Goal: Communication & Community: Ask a question

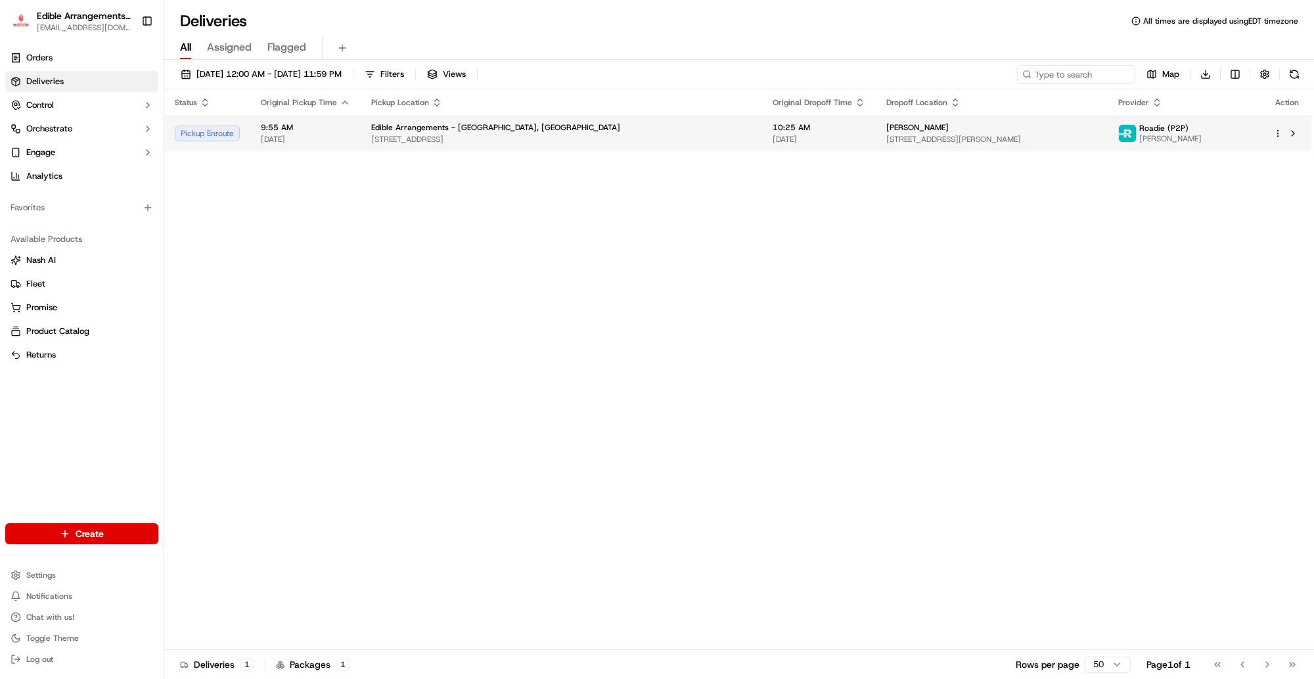
click at [470, 127] on span "Edible Arrangements - [GEOGRAPHIC_DATA], [GEOGRAPHIC_DATA]" at bounding box center [495, 127] width 249 height 11
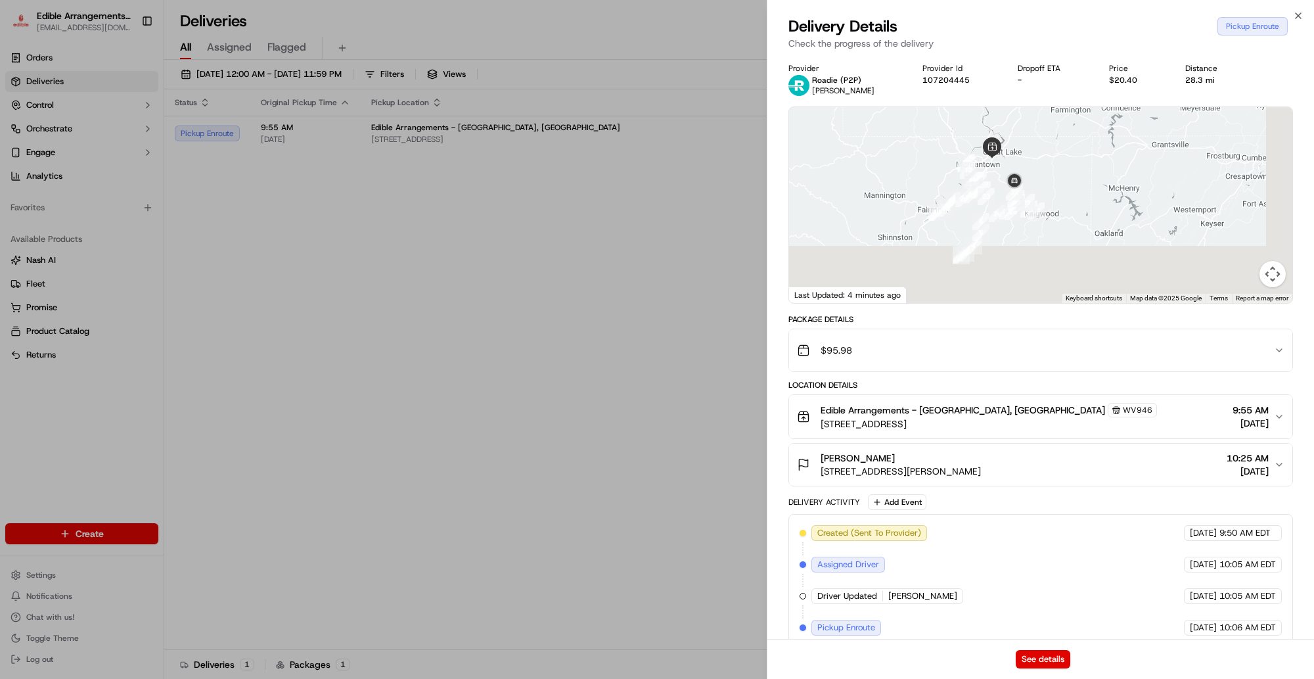
drag, startPoint x: 1106, startPoint y: 234, endPoint x: 1062, endPoint y: 149, distance: 95.5
click at [1062, 149] on div at bounding box center [1040, 205] width 503 height 196
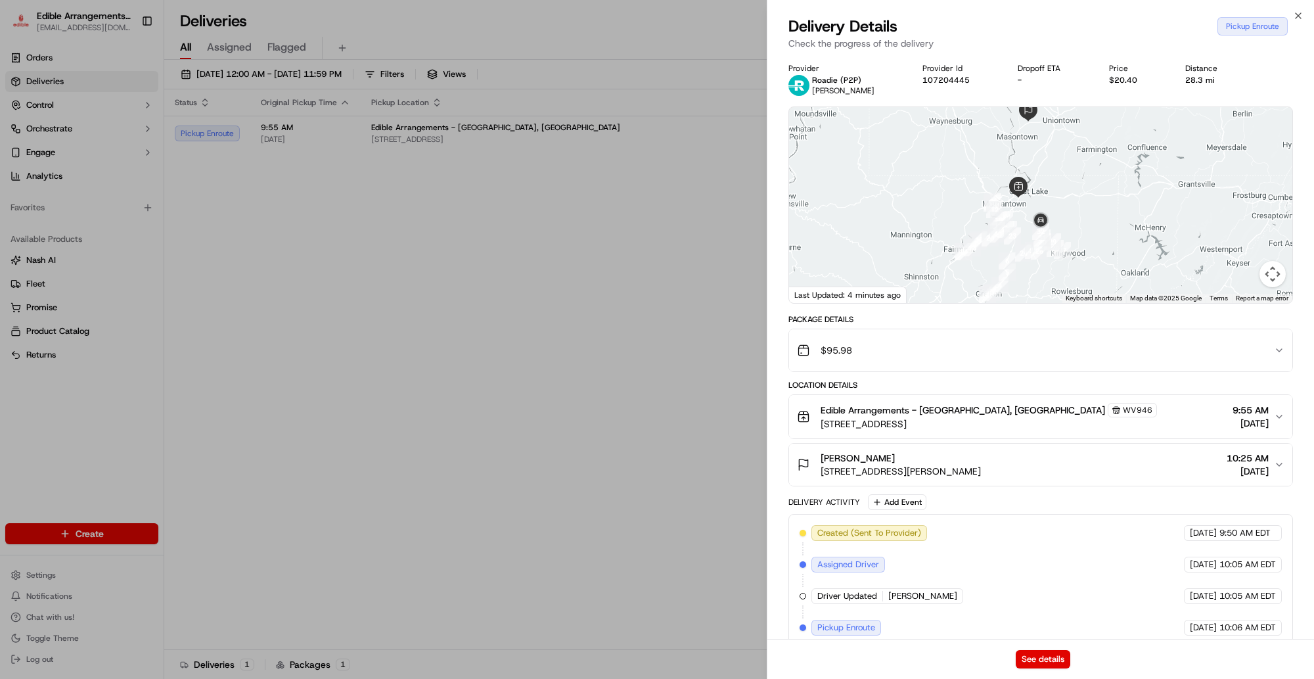
drag, startPoint x: 1053, startPoint y: 192, endPoint x: 1081, endPoint y: 235, distance: 51.2
click at [1081, 235] on div at bounding box center [1040, 205] width 503 height 196
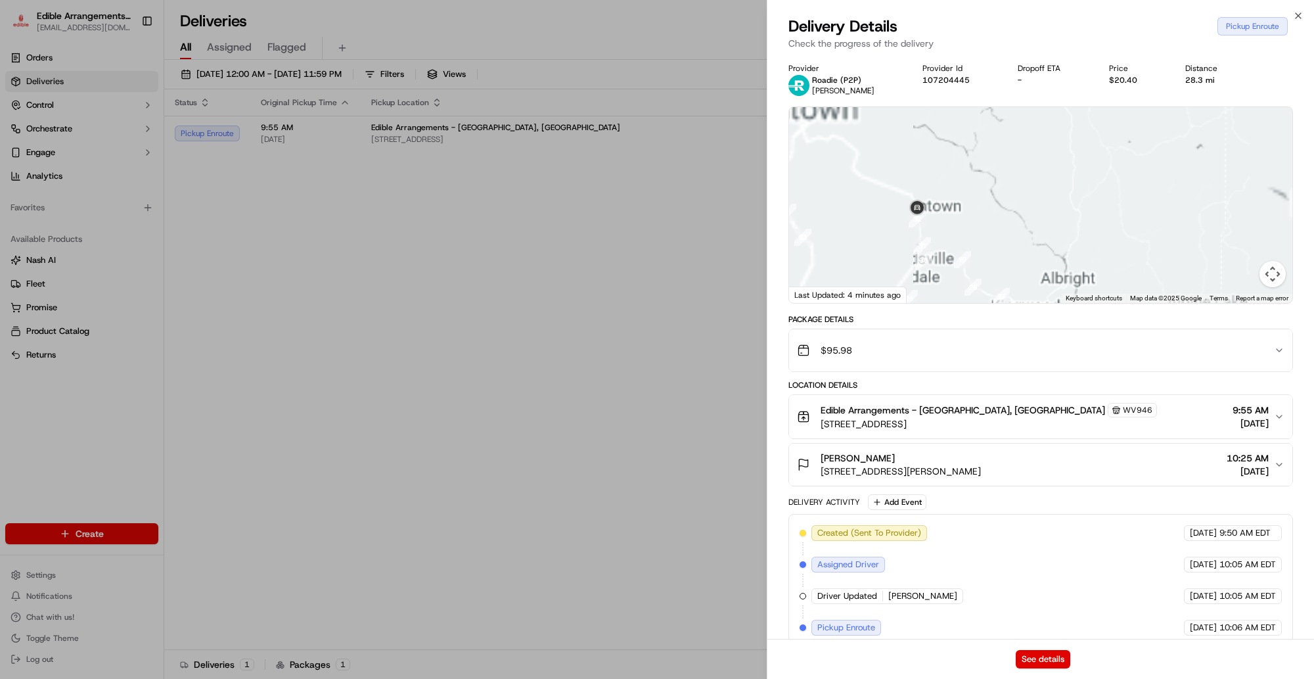
click at [1106, 172] on div at bounding box center [1040, 205] width 503 height 196
drag, startPoint x: 970, startPoint y: 212, endPoint x: 1089, endPoint y: 208, distance: 118.3
click at [1092, 212] on div at bounding box center [1040, 205] width 503 height 196
drag, startPoint x: 993, startPoint y: 182, endPoint x: 1030, endPoint y: 221, distance: 53.9
click at [1053, 234] on div at bounding box center [1040, 205] width 503 height 196
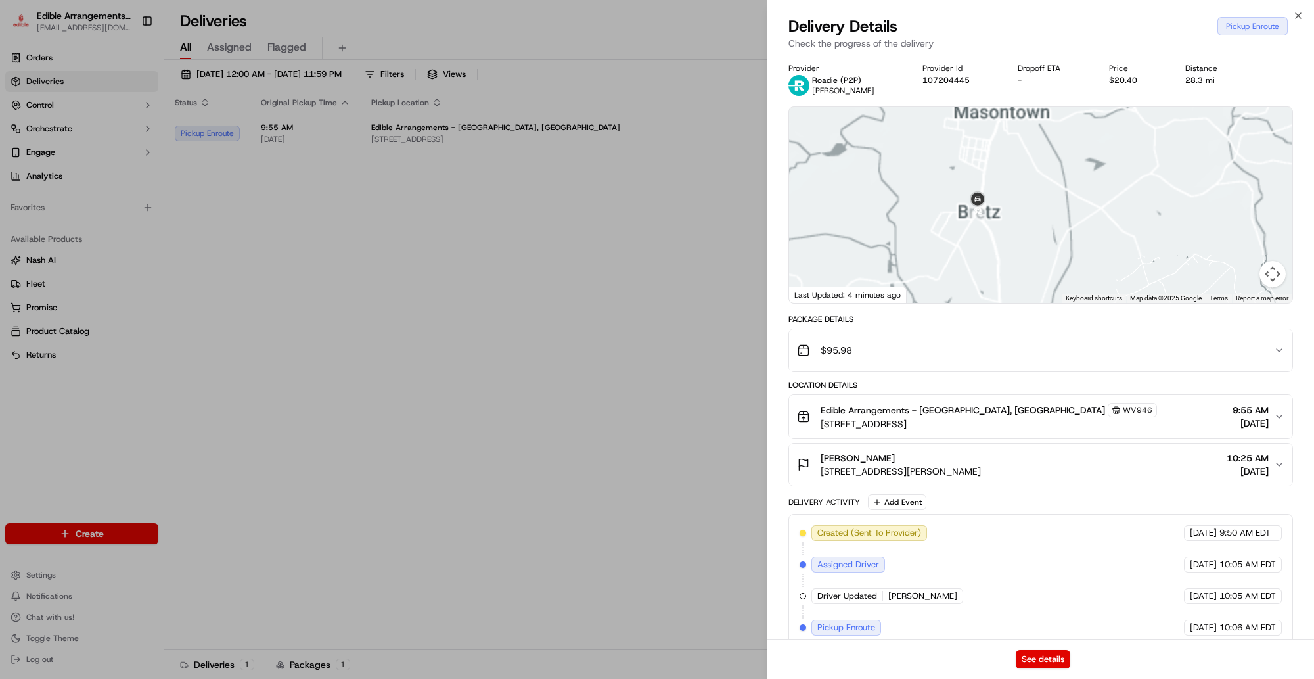
drag, startPoint x: 1076, startPoint y: 230, endPoint x: 1024, endPoint y: 234, distance: 52.7
click at [1099, 283] on div at bounding box center [1040, 205] width 503 height 196
drag, startPoint x: 1003, startPoint y: 247, endPoint x: 1045, endPoint y: 177, distance: 81.4
click at [1045, 177] on div at bounding box center [1040, 205] width 503 height 196
drag, startPoint x: 1039, startPoint y: 227, endPoint x: 1055, endPoint y: 198, distance: 32.4
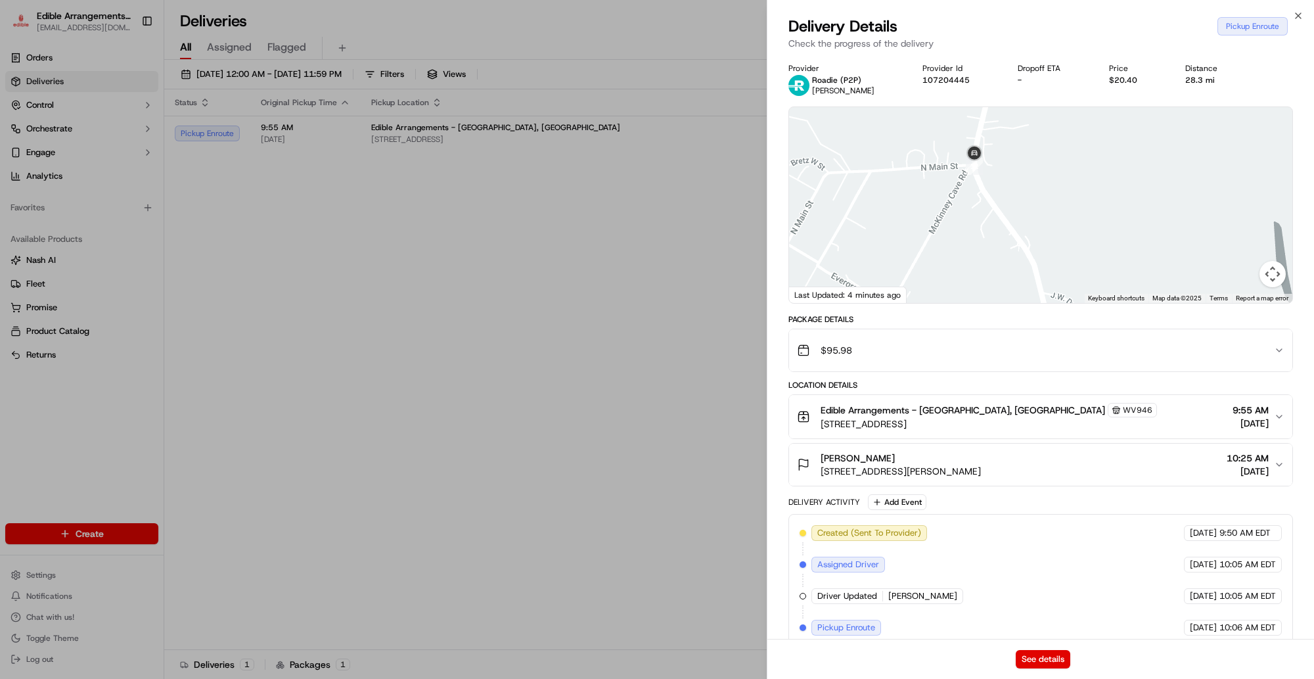
click at [1056, 199] on div at bounding box center [1040, 205] width 503 height 196
drag, startPoint x: 1046, startPoint y: 228, endPoint x: 1003, endPoint y: 260, distance: 53.1
click at [1088, 319] on div "Provider Roadie (P2P) [PERSON_NAME] Provider Id 107204445 Dropoff ETA - Price $…" at bounding box center [1040, 354] width 505 height 583
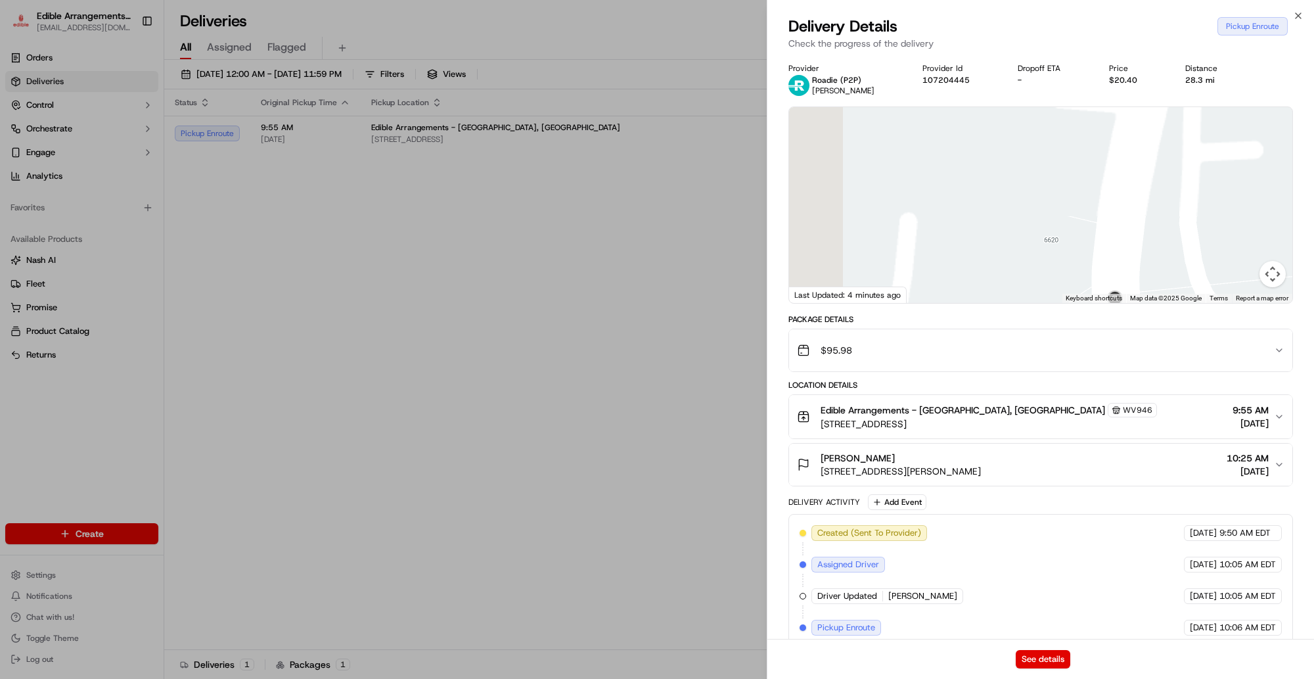
drag, startPoint x: 1076, startPoint y: 276, endPoint x: 1188, endPoint y: 309, distance: 116.4
click at [1207, 319] on div "Provider Roadie (P2P) [PERSON_NAME] Provider Id 107204445 Dropoff ETA - Price $…" at bounding box center [1040, 354] width 505 height 583
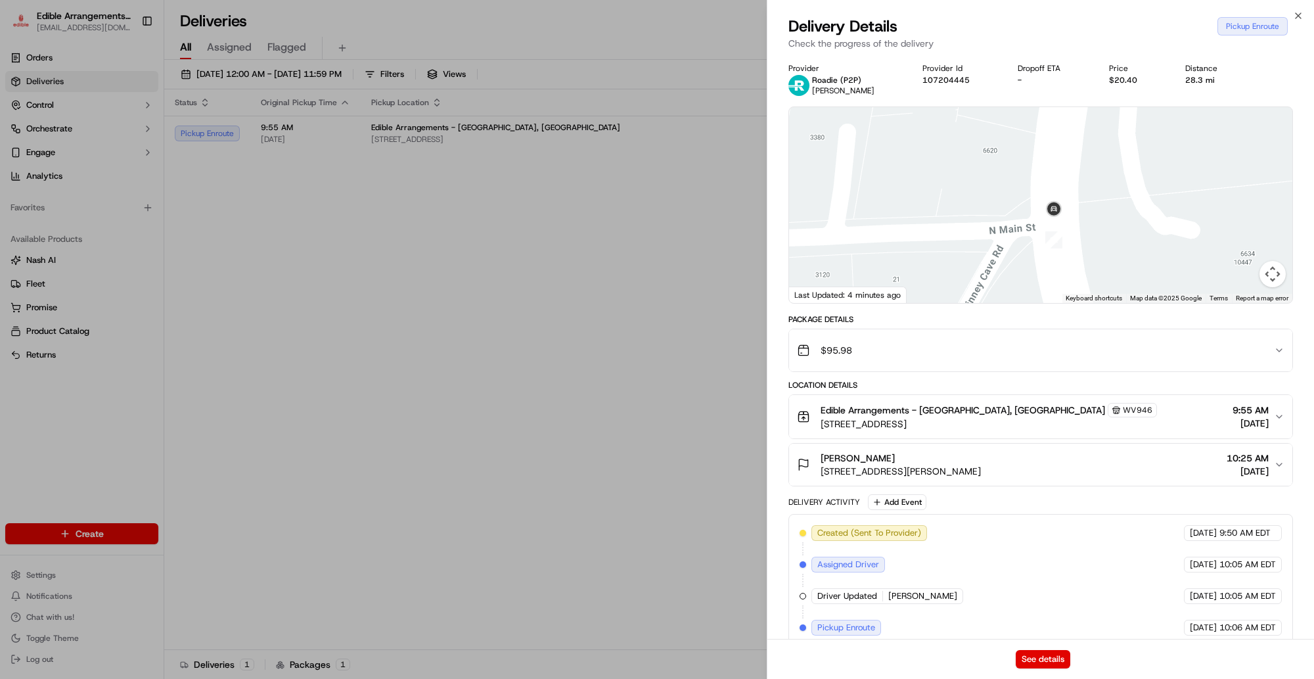
drag, startPoint x: 1112, startPoint y: 231, endPoint x: 1020, endPoint y: 125, distance: 140.6
click at [1022, 125] on div at bounding box center [1040, 205] width 503 height 196
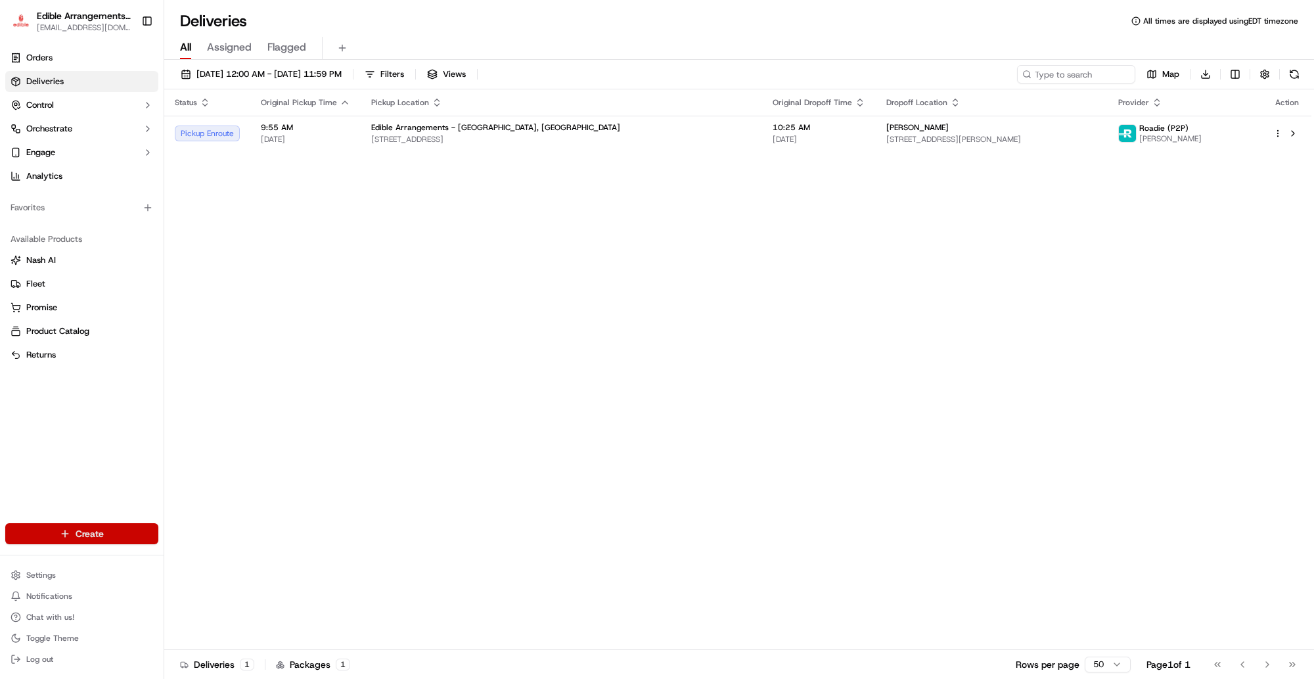
click at [86, 530] on html "Edible Arrangements - [GEOGRAPHIC_DATA], WV [EMAIL_ADDRESS][DOMAIN_NAME] Toggle…" at bounding box center [657, 339] width 1314 height 679
click at [207, 560] on link "Delivery" at bounding box center [237, 559] width 147 height 24
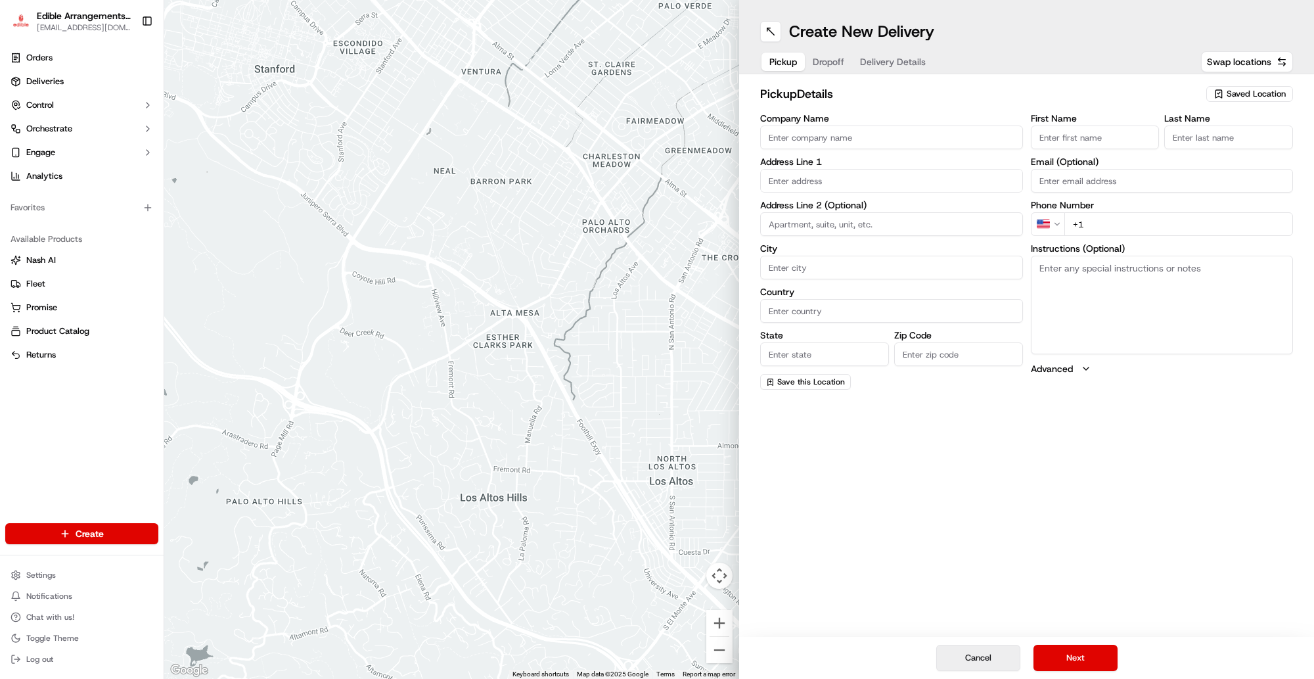
click at [961, 658] on button "Cancel" at bounding box center [978, 658] width 84 height 26
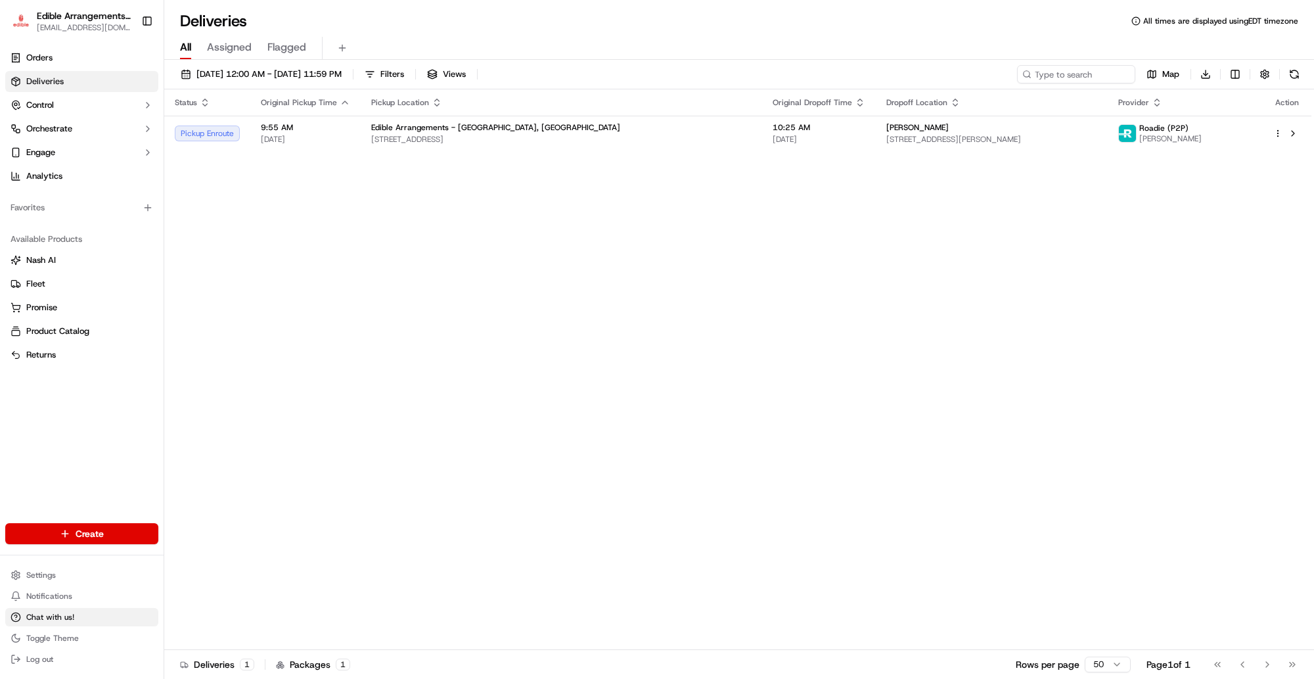
click at [70, 616] on span "Chat with us!" at bounding box center [50, 617] width 48 height 11
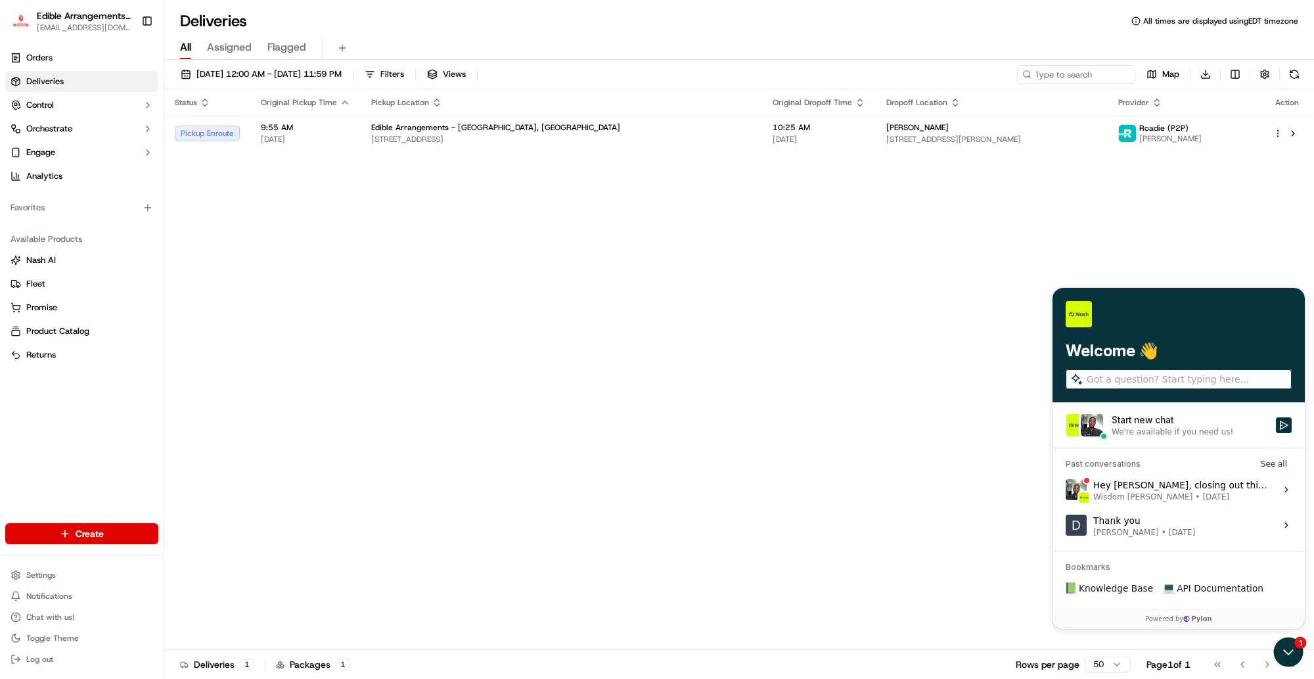
click at [1230, 419] on div "Start new chat" at bounding box center [1190, 419] width 156 height 13
click at [1276, 419] on button "Start new chat We're available if you need us!" at bounding box center [1284, 425] width 16 height 16
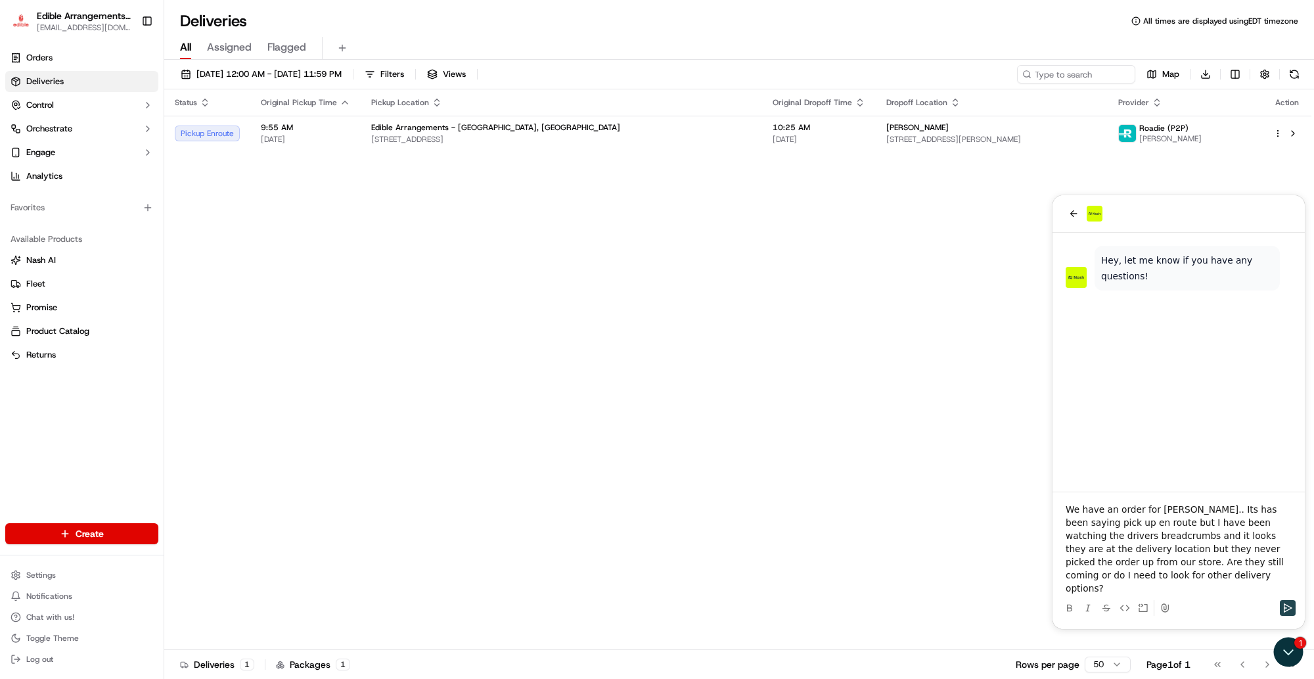
click at [1285, 607] on icon "Send" at bounding box center [1287, 607] width 11 height 11
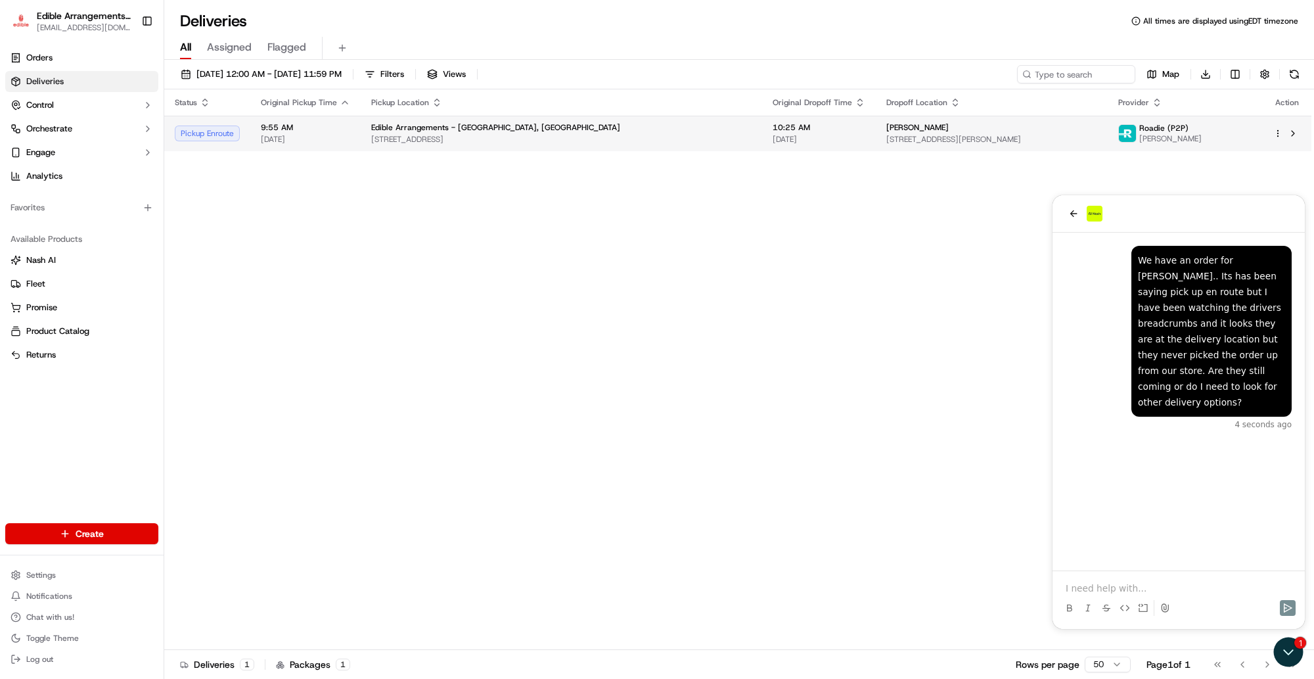
click at [689, 136] on span "[STREET_ADDRESS]" at bounding box center [561, 139] width 380 height 11
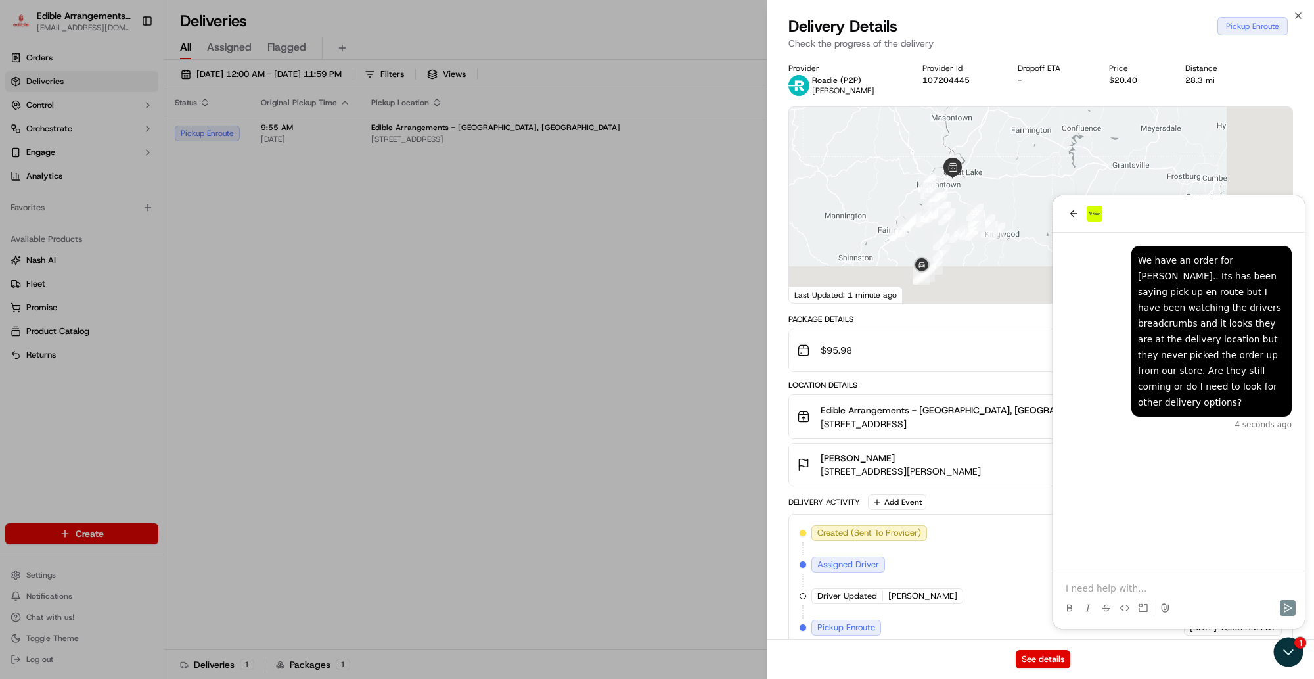
click at [914, 156] on div at bounding box center [1040, 205] width 503 height 196
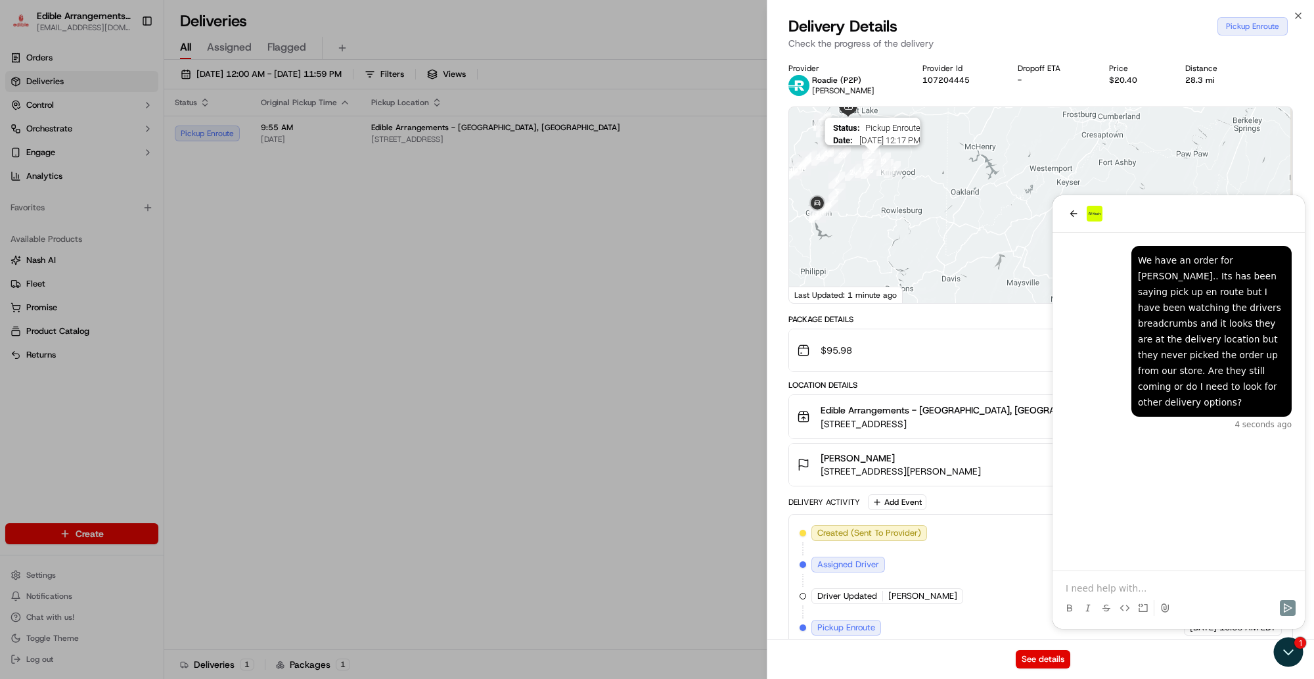
drag, startPoint x: 934, startPoint y: 183, endPoint x: 880, endPoint y: 154, distance: 60.8
click at [880, 154] on img "30" at bounding box center [872, 160] width 17 height 17
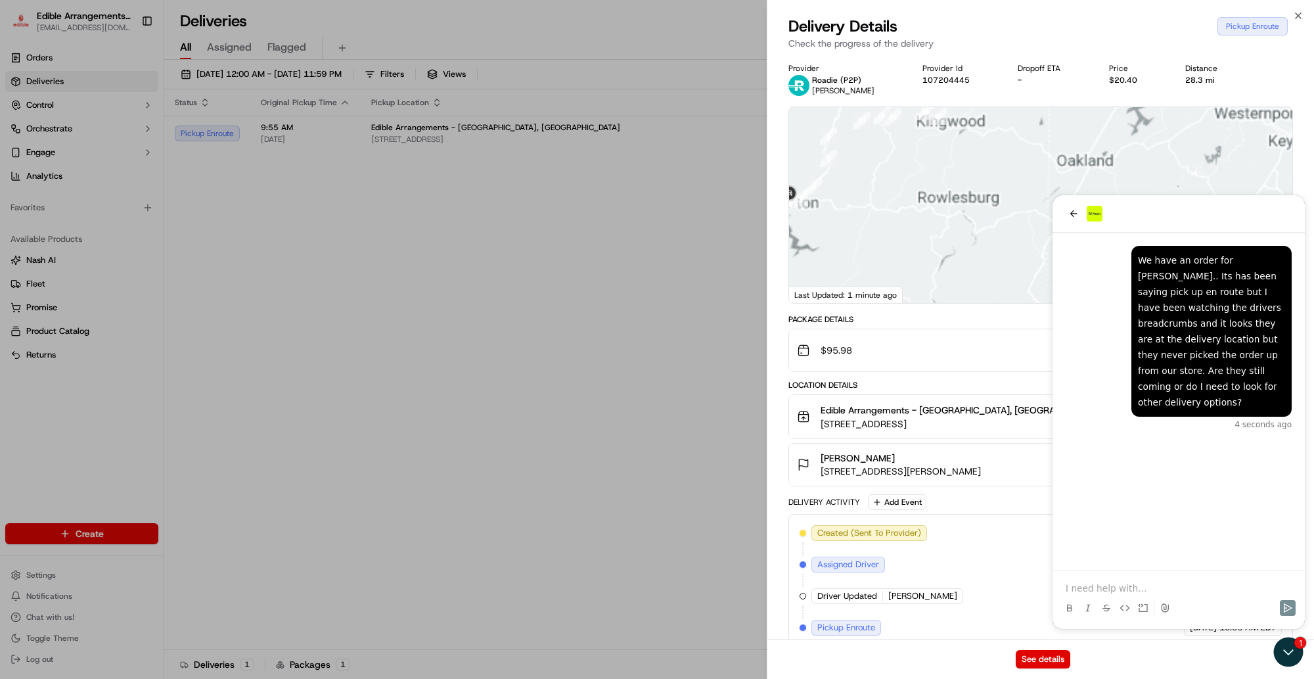
drag, startPoint x: 983, startPoint y: 225, endPoint x: 1023, endPoint y: 221, distance: 40.2
click at [1026, 223] on div at bounding box center [1040, 205] width 503 height 196
drag, startPoint x: 910, startPoint y: 225, endPoint x: 951, endPoint y: 250, distance: 48.3
click at [1028, 253] on div at bounding box center [1040, 205] width 503 height 196
drag, startPoint x: 970, startPoint y: 250, endPoint x: 927, endPoint y: 281, distance: 52.9
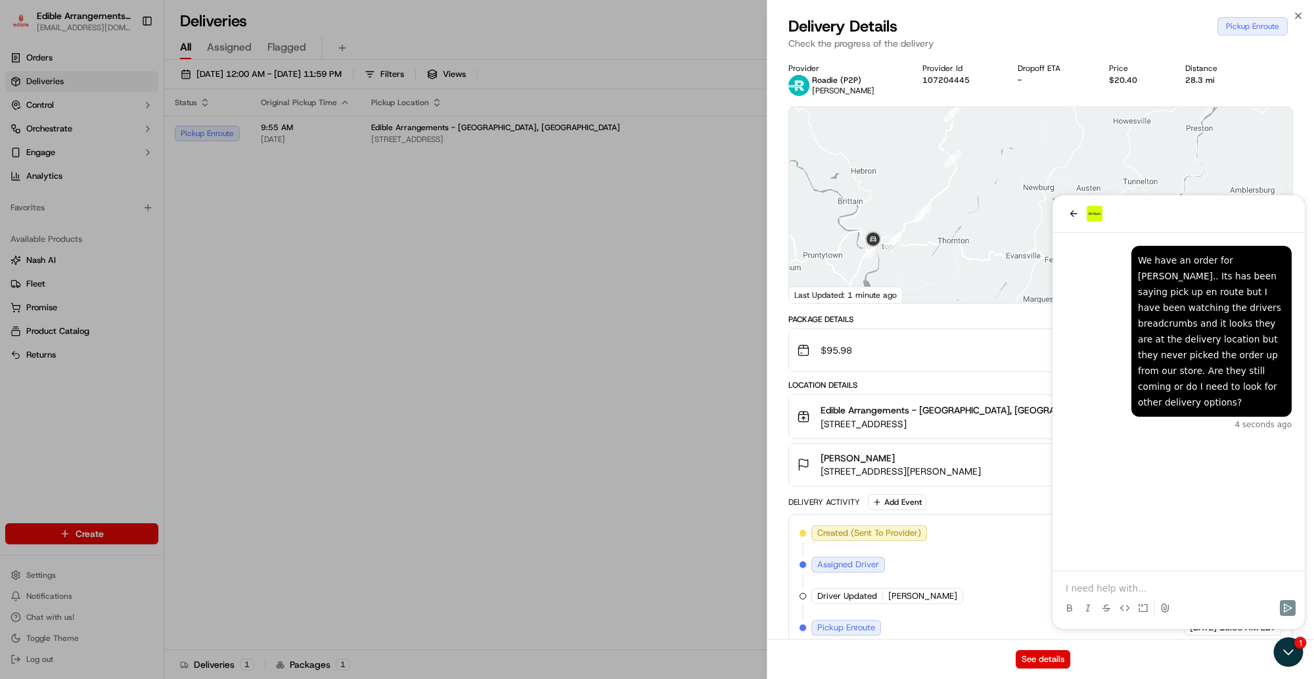
click at [931, 289] on div at bounding box center [1040, 205] width 503 height 196
drag, startPoint x: 968, startPoint y: 227, endPoint x: 878, endPoint y: 279, distance: 103.9
click at [878, 286] on div "← Move left → Move right ↑ Move up ↓ Move down + Zoom in - Zoom out Home Jump l…" at bounding box center [1040, 205] width 503 height 196
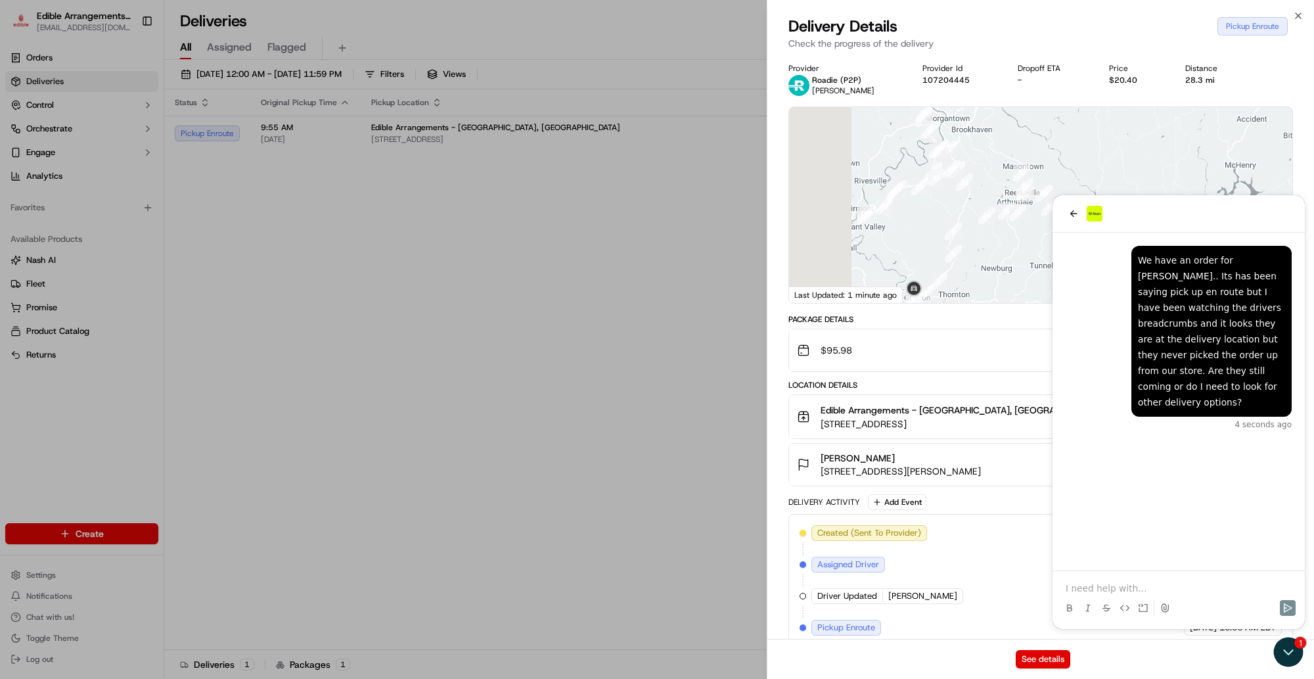
drag, startPoint x: 882, startPoint y: 229, endPoint x: 947, endPoint y: 225, distance: 65.2
click at [982, 240] on div at bounding box center [1040, 205] width 503 height 196
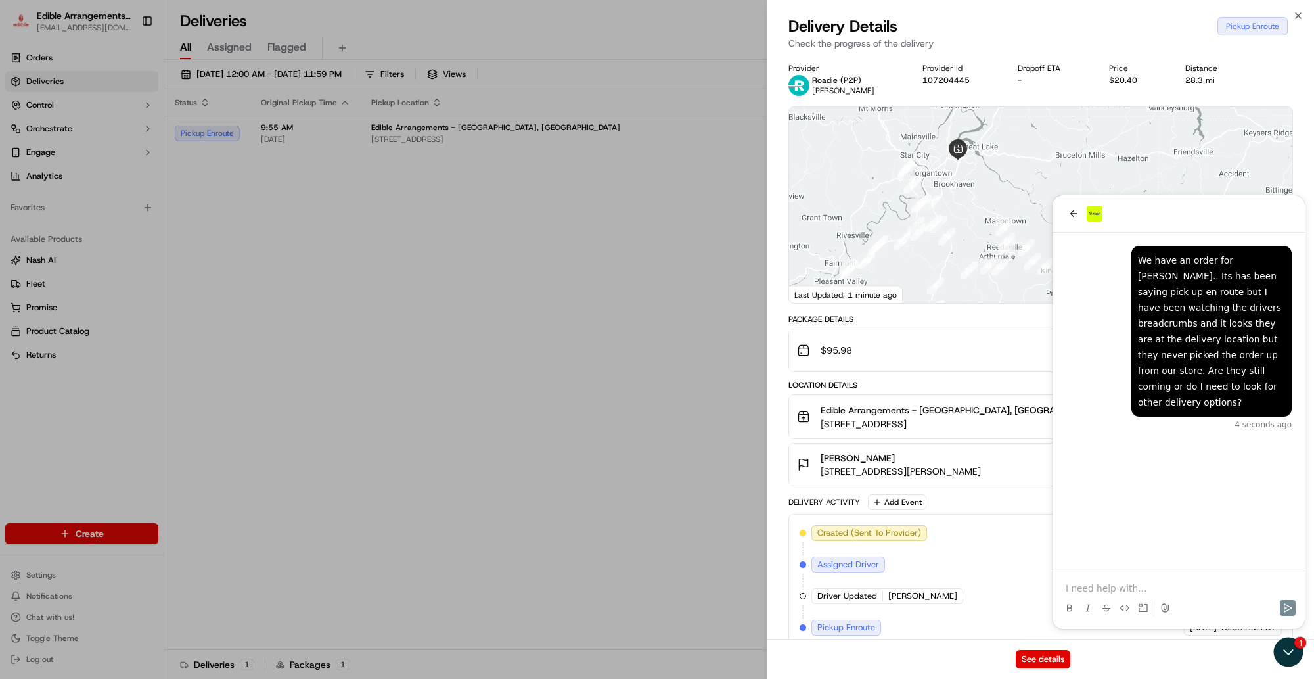
drag, startPoint x: 930, startPoint y: 214, endPoint x: 905, endPoint y: 269, distance: 61.2
click at [907, 277] on div at bounding box center [1040, 205] width 503 height 196
drag, startPoint x: 935, startPoint y: 179, endPoint x: 976, endPoint y: 227, distance: 62.9
click at [976, 228] on div at bounding box center [1040, 205] width 503 height 196
drag, startPoint x: 946, startPoint y: 218, endPoint x: 920, endPoint y: 135, distance: 86.9
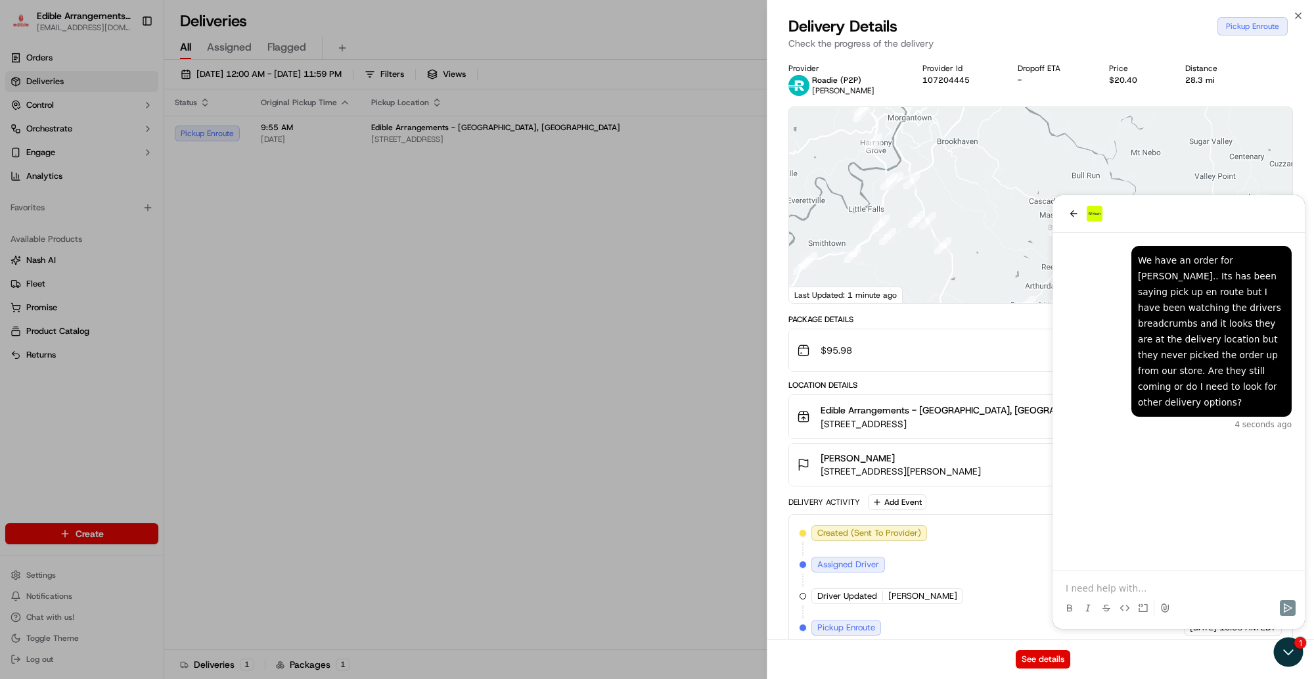
click at [917, 118] on div at bounding box center [1040, 205] width 503 height 196
drag, startPoint x: 954, startPoint y: 192, endPoint x: 812, endPoint y: 116, distance: 160.8
click at [812, 116] on div at bounding box center [1040, 205] width 503 height 196
drag, startPoint x: 953, startPoint y: 156, endPoint x: 932, endPoint y: 194, distance: 43.5
click at [928, 195] on div at bounding box center [1040, 205] width 503 height 196
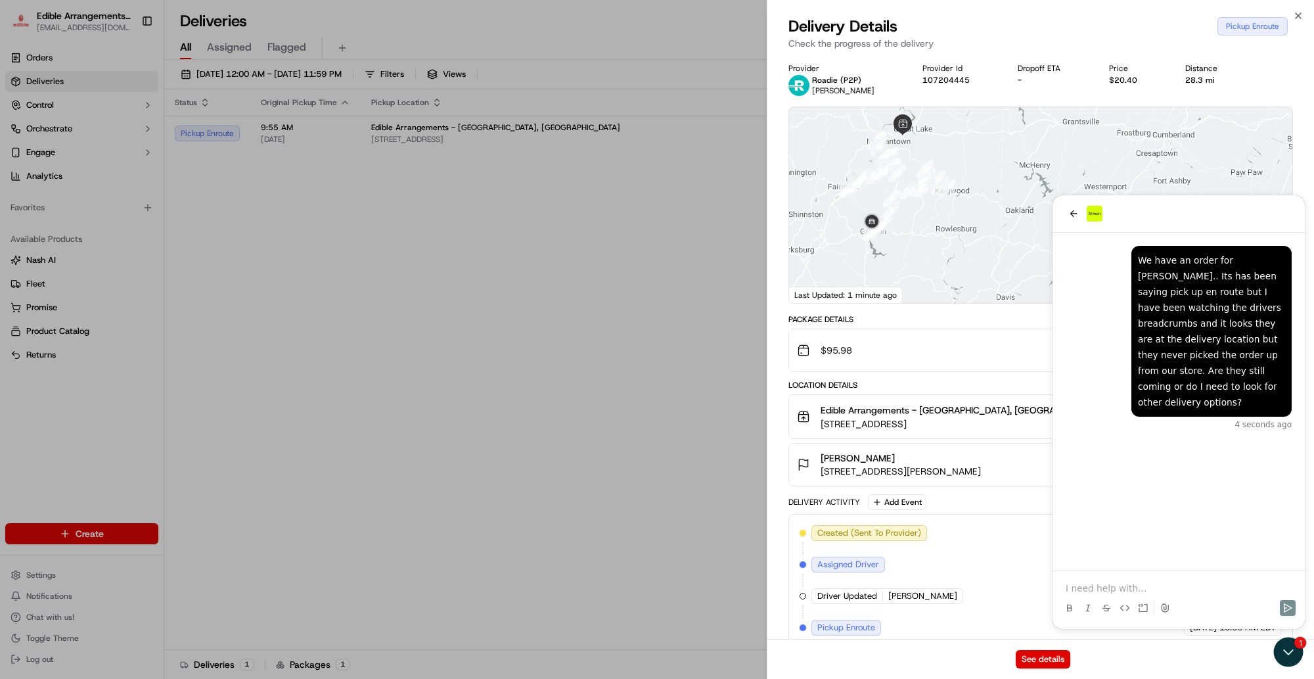
drag, startPoint x: 948, startPoint y: 240, endPoint x: 845, endPoint y: 208, distance: 108.1
click at [980, 198] on div at bounding box center [1040, 205] width 503 height 196
drag, startPoint x: 993, startPoint y: 225, endPoint x: 953, endPoint y: 235, distance: 41.9
click at [953, 235] on div at bounding box center [1040, 205] width 503 height 196
drag, startPoint x: 970, startPoint y: 202, endPoint x: 983, endPoint y: 254, distance: 53.5
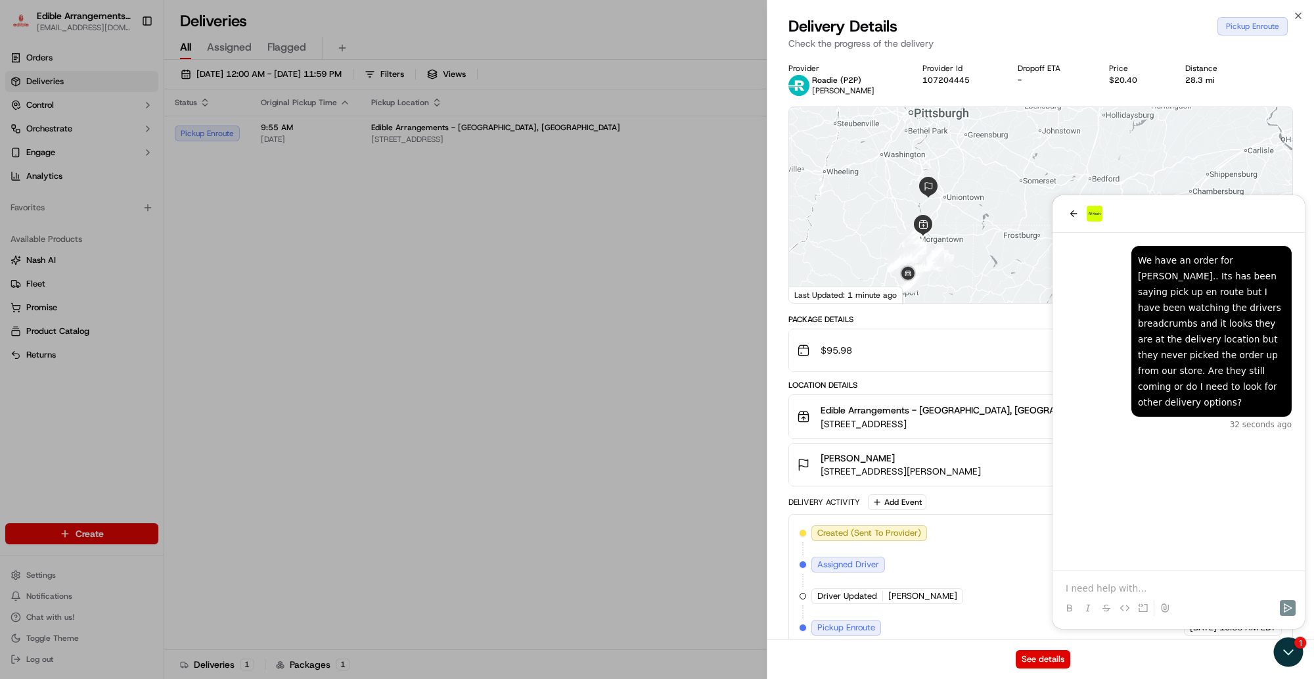
click at [983, 254] on div at bounding box center [1040, 205] width 503 height 196
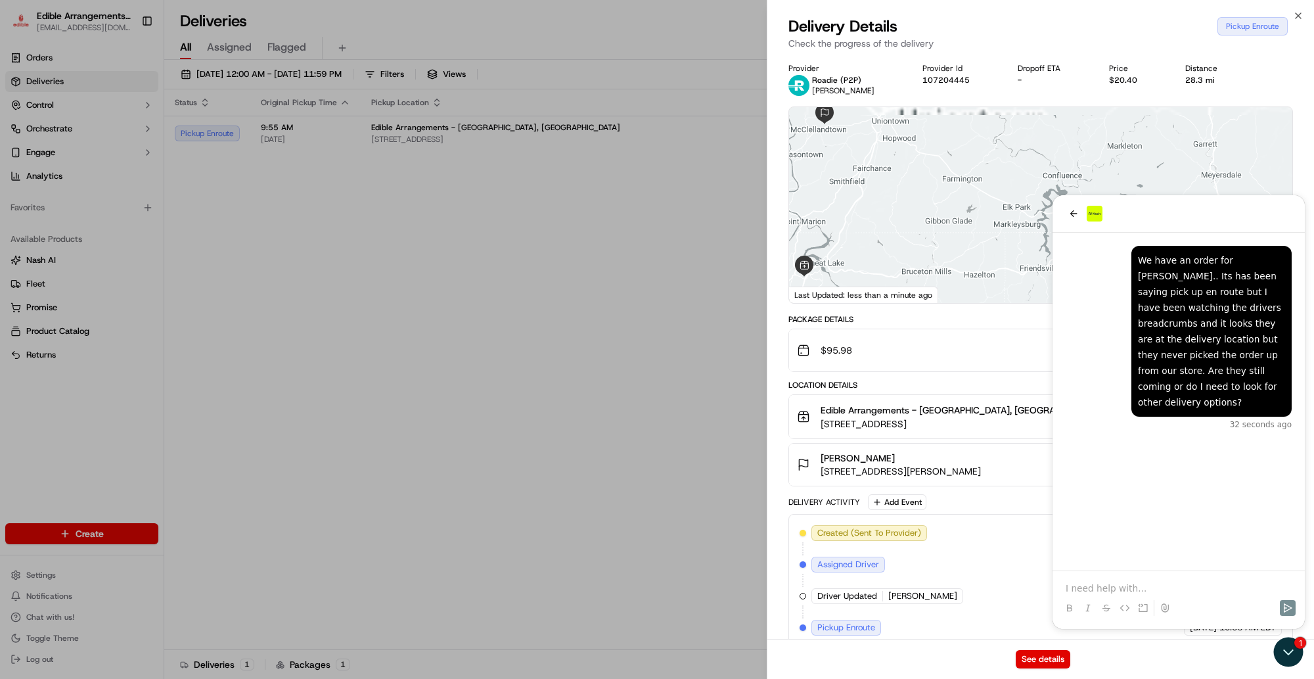
drag, startPoint x: 962, startPoint y: 268, endPoint x: 968, endPoint y: 158, distance: 109.8
click at [968, 158] on div at bounding box center [1040, 205] width 503 height 196
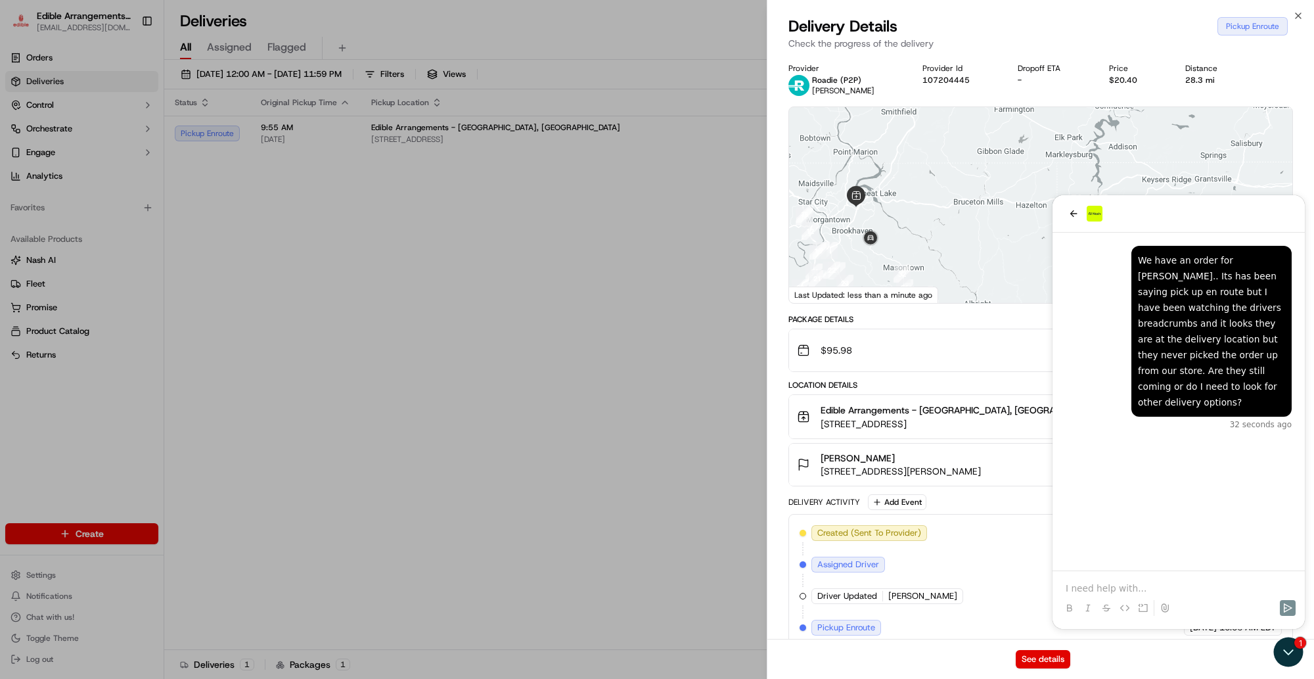
drag, startPoint x: 996, startPoint y: 183, endPoint x: 1081, endPoint y: 125, distance: 102.8
click at [1082, 125] on div at bounding box center [1040, 205] width 503 height 196
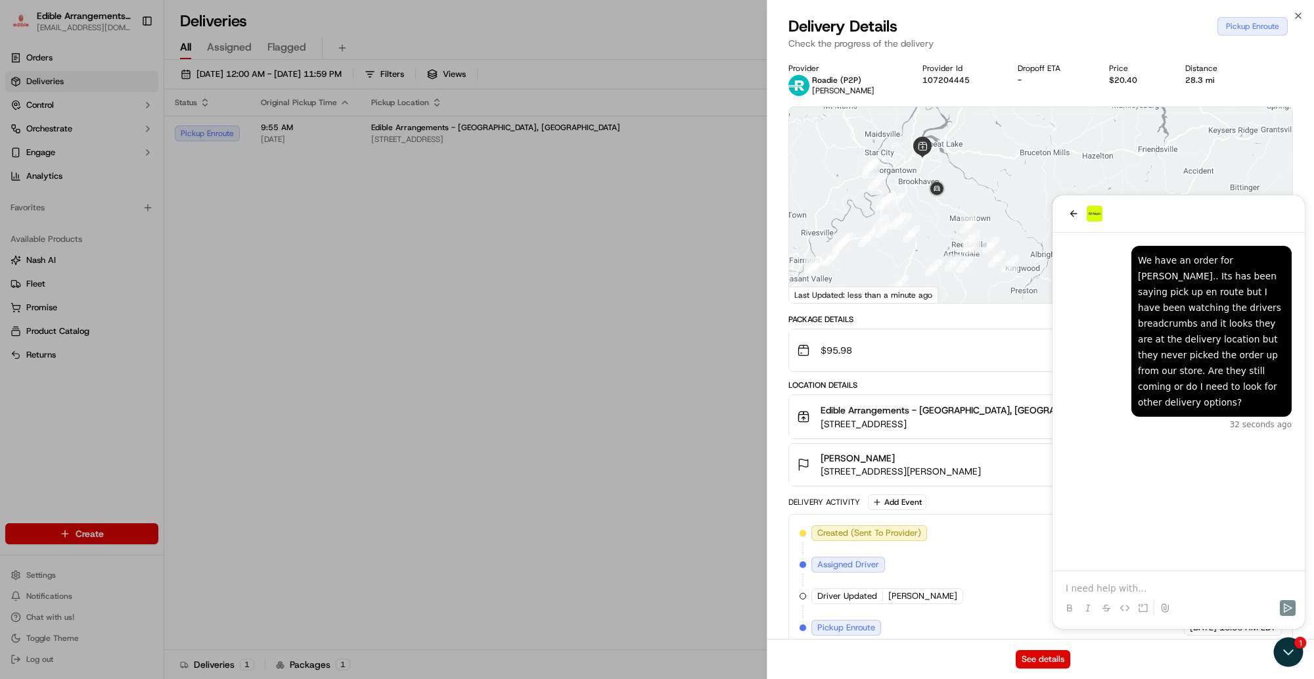
drag, startPoint x: 1016, startPoint y: 179, endPoint x: 1017, endPoint y: 161, distance: 18.4
click at [1017, 161] on div at bounding box center [1040, 205] width 503 height 196
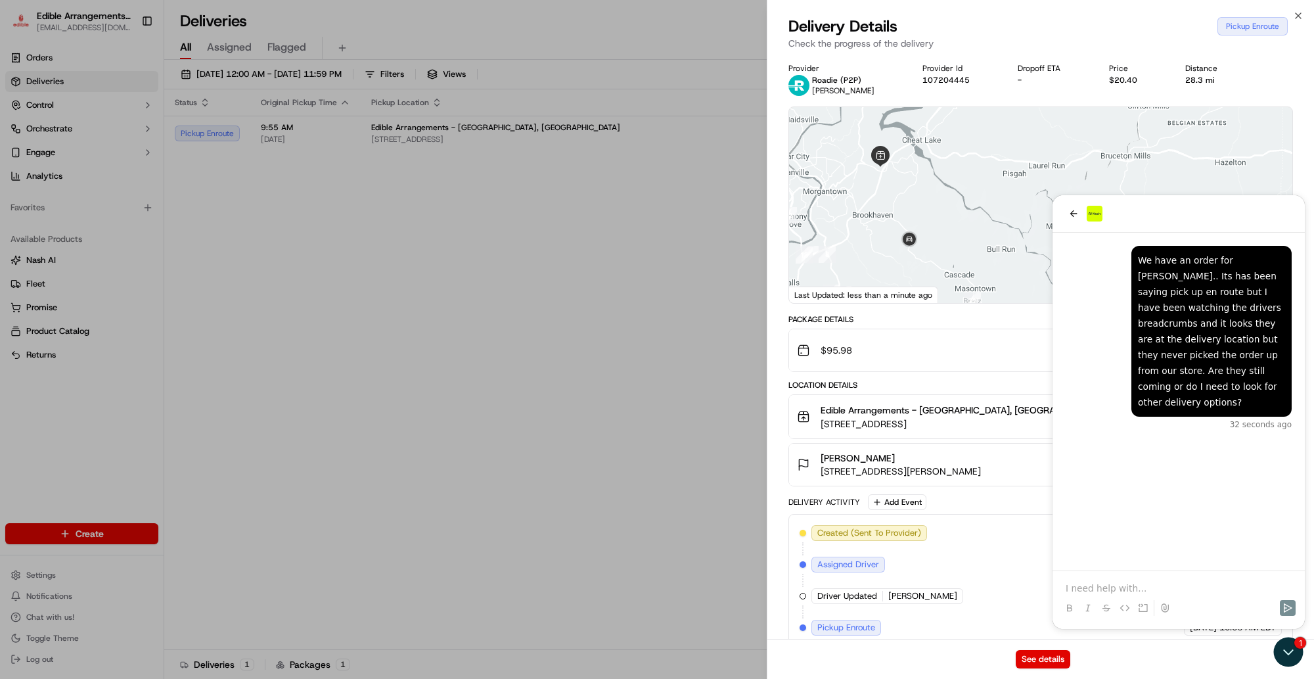
drag, startPoint x: 982, startPoint y: 177, endPoint x: 966, endPoint y: 219, distance: 44.5
click at [991, 231] on div at bounding box center [1040, 205] width 503 height 196
drag, startPoint x: 938, startPoint y: 218, endPoint x: 945, endPoint y: 231, distance: 15.0
click at [945, 231] on div at bounding box center [1040, 205] width 503 height 196
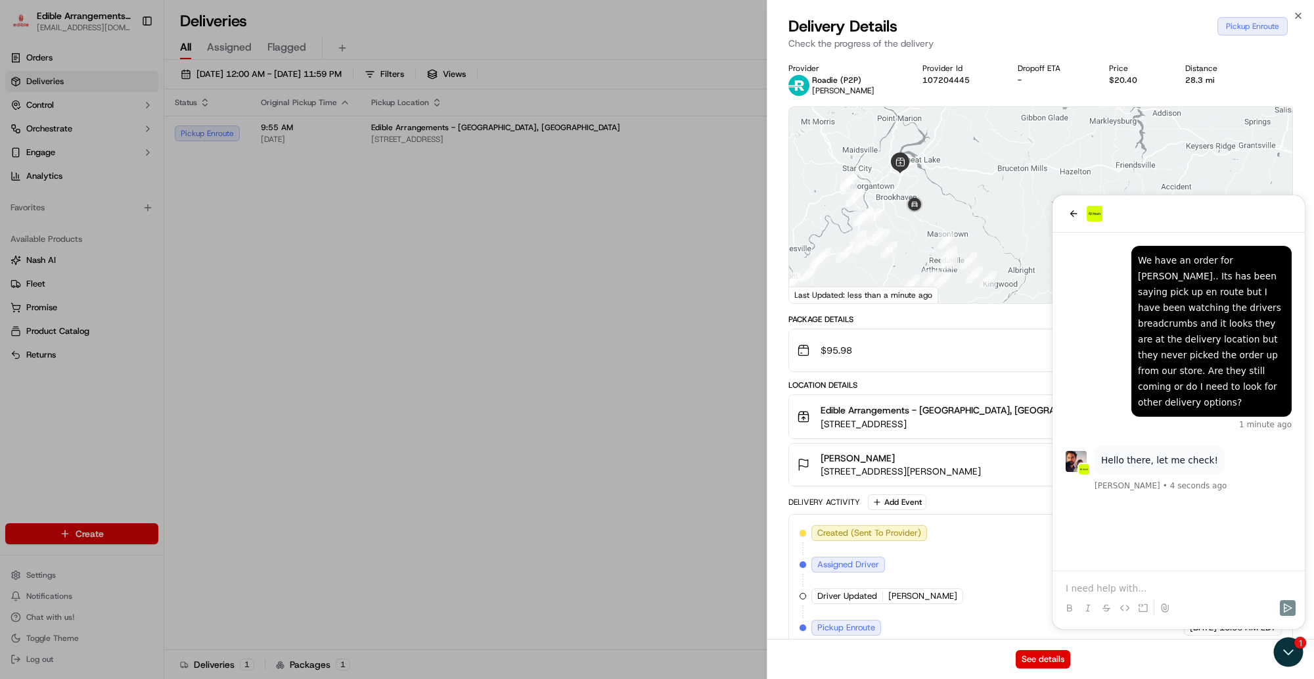
click at [1151, 581] on div "Created (Sent To Provider) Roadie (P2P) [DATE] 9:50 AM EDT Assigned Driver Road…" at bounding box center [1041, 580] width 482 height 110
click at [1085, 575] on div "Created (Sent To Provider) Roadie (P2P) [DATE] 9:50 AM EDT Assigned Driver Road…" at bounding box center [1041, 580] width 482 height 110
click at [1070, 585] on div "Created (Sent To Provider) Roadie (P2P) [DATE] 9:50 AM EDT Assigned Driver Road…" at bounding box center [1041, 580] width 482 height 110
click at [1143, 596] on div "Created (Sent To Provider) Roadie (P2P) [DATE] 9:50 AM EDT Assigned Driver Road…" at bounding box center [1041, 580] width 482 height 110
click at [1145, 586] on div "Created (Sent To Provider) Roadie (P2P) [DATE] 9:50 AM EDT Assigned Driver Road…" at bounding box center [1041, 580] width 482 height 110
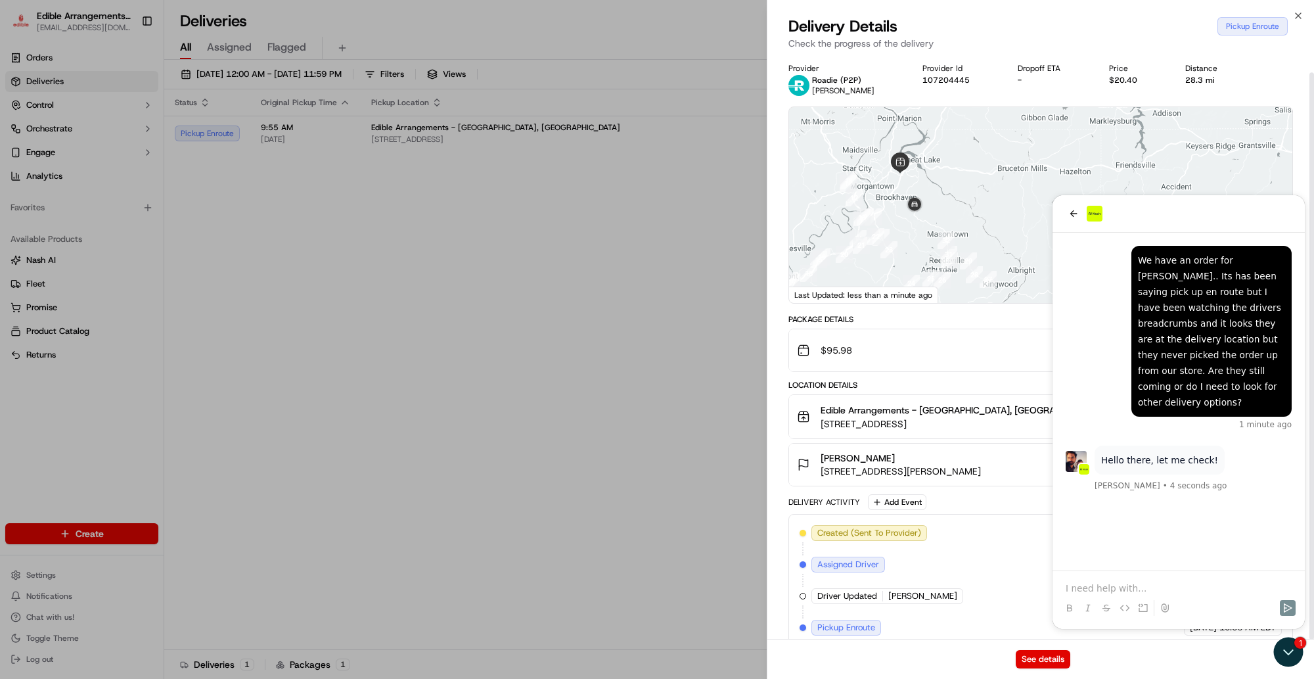
scroll to position [18, 0]
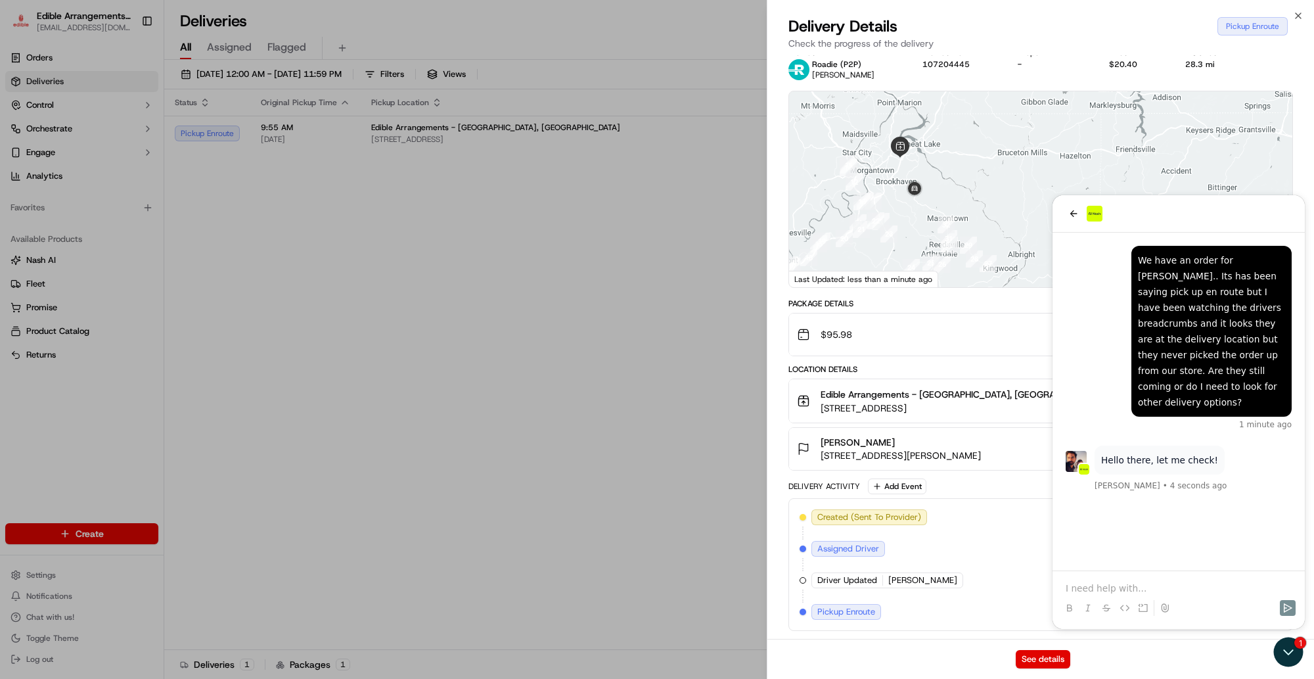
drag, startPoint x: 1145, startPoint y: 583, endPoint x: 1056, endPoint y: 547, distance: 96.1
click at [1135, 577] on div "Created (Sent To Provider) Roadie (P2P) [DATE] 9:50 AM EDT Assigned Driver Road…" at bounding box center [1041, 564] width 482 height 110
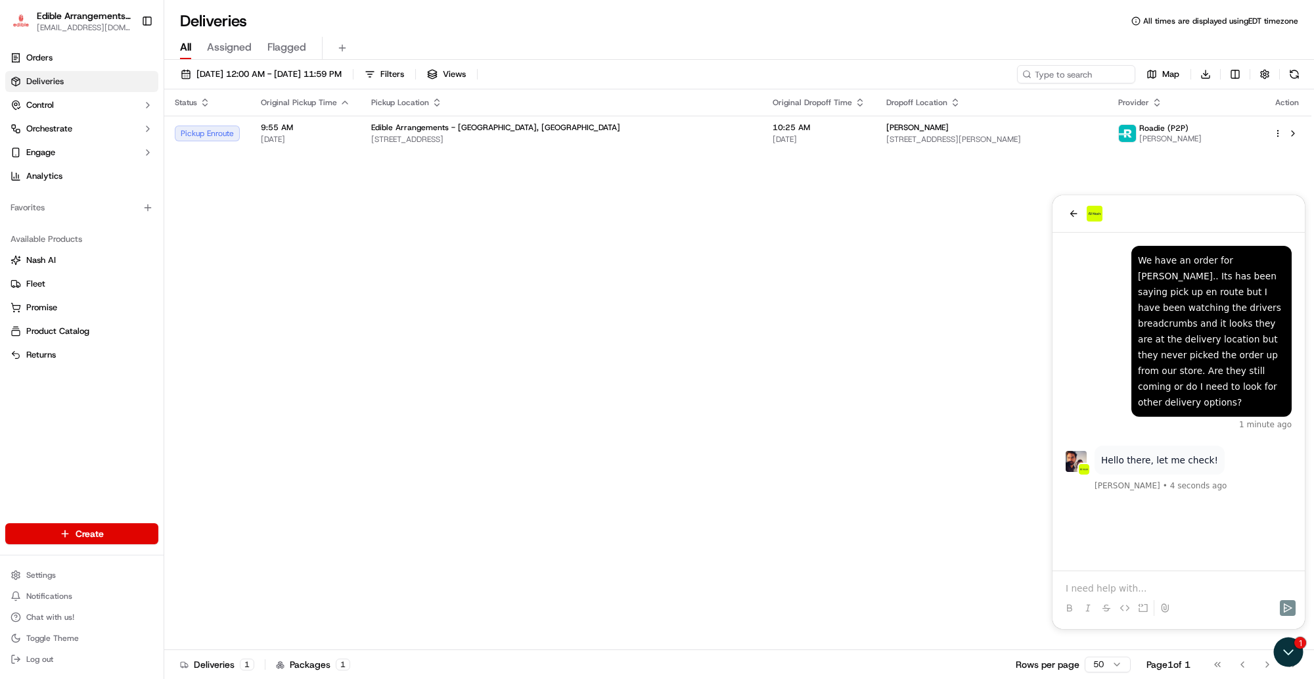
click at [1120, 579] on div at bounding box center [1179, 596] width 242 height 50
click at [1105, 589] on p at bounding box center [1179, 587] width 226 height 13
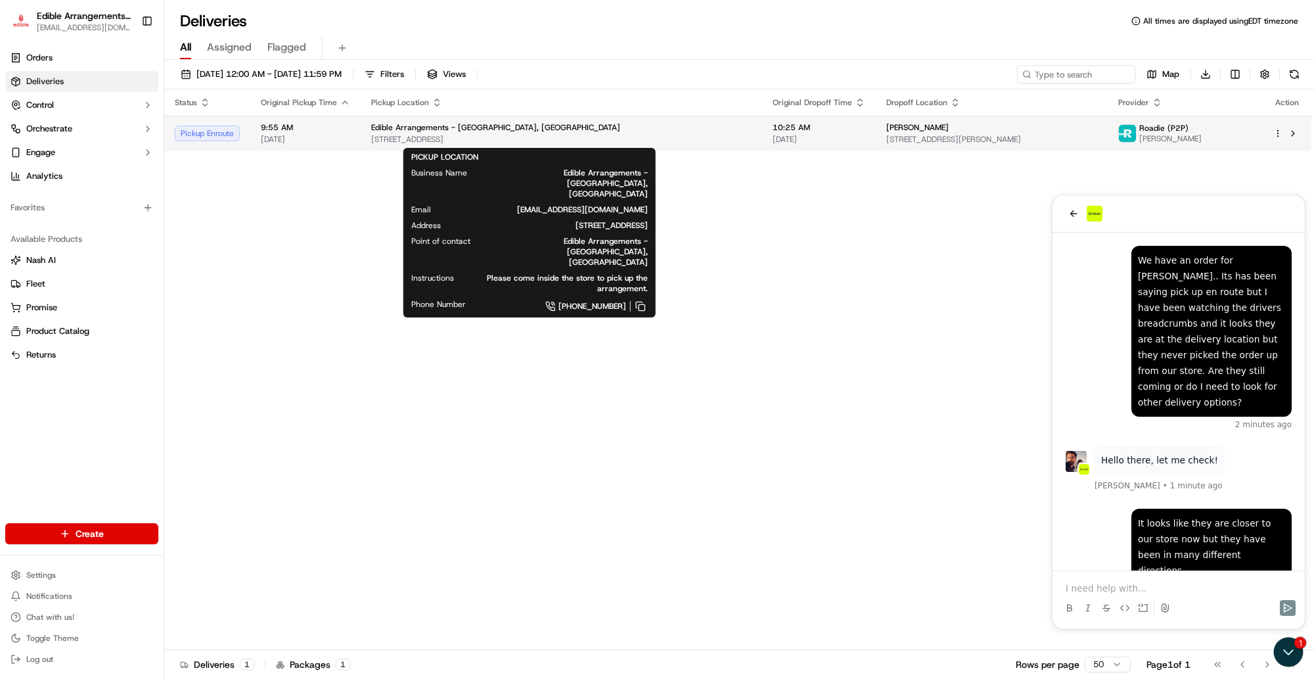
click at [593, 128] on div "Edible Arrangements - [GEOGRAPHIC_DATA], [GEOGRAPHIC_DATA]" at bounding box center [561, 127] width 380 height 11
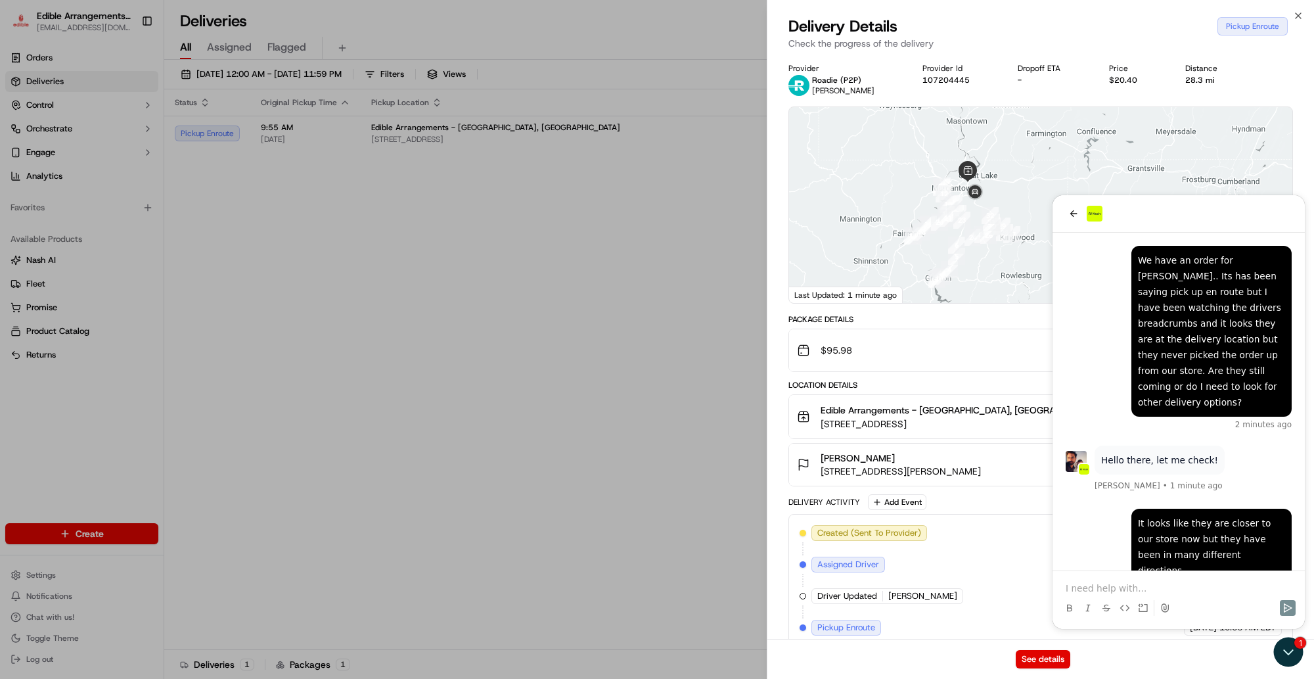
drag, startPoint x: 946, startPoint y: 225, endPoint x: 890, endPoint y: 171, distance: 77.1
click at [894, 174] on div at bounding box center [1040, 205] width 503 height 196
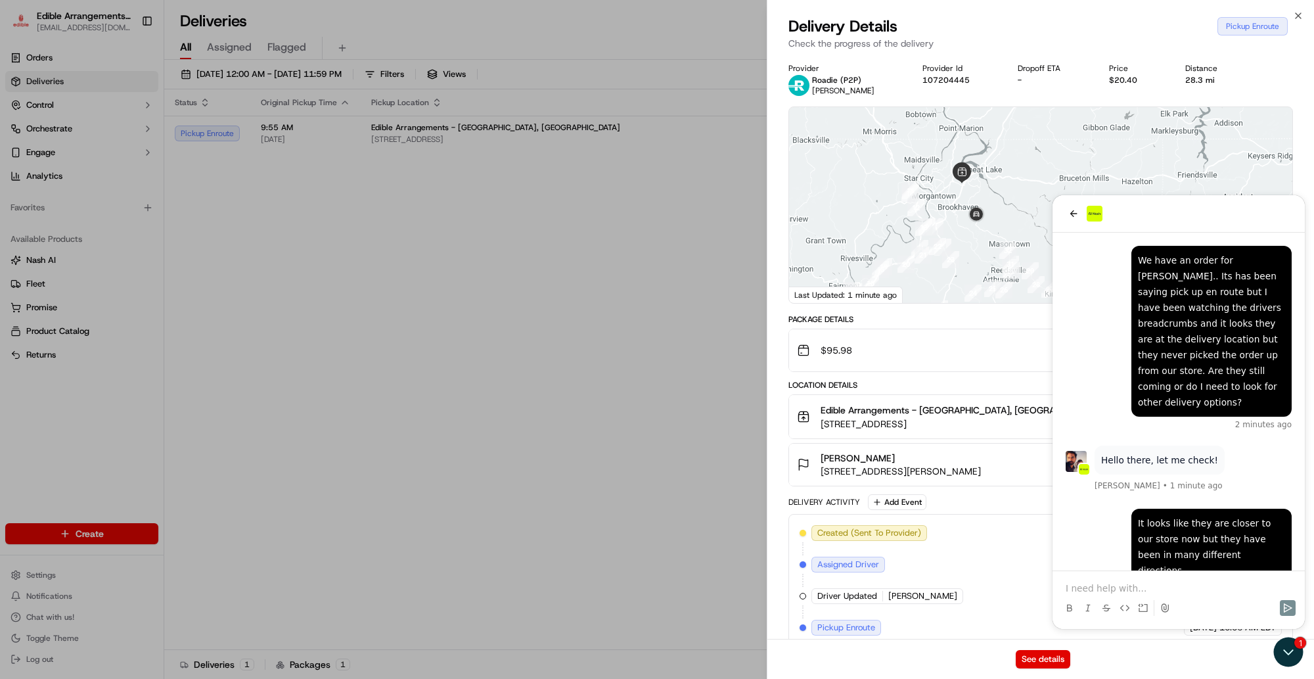
drag, startPoint x: 878, startPoint y: 181, endPoint x: 817, endPoint y: 177, distance: 61.9
click at [817, 177] on div at bounding box center [1040, 205] width 503 height 196
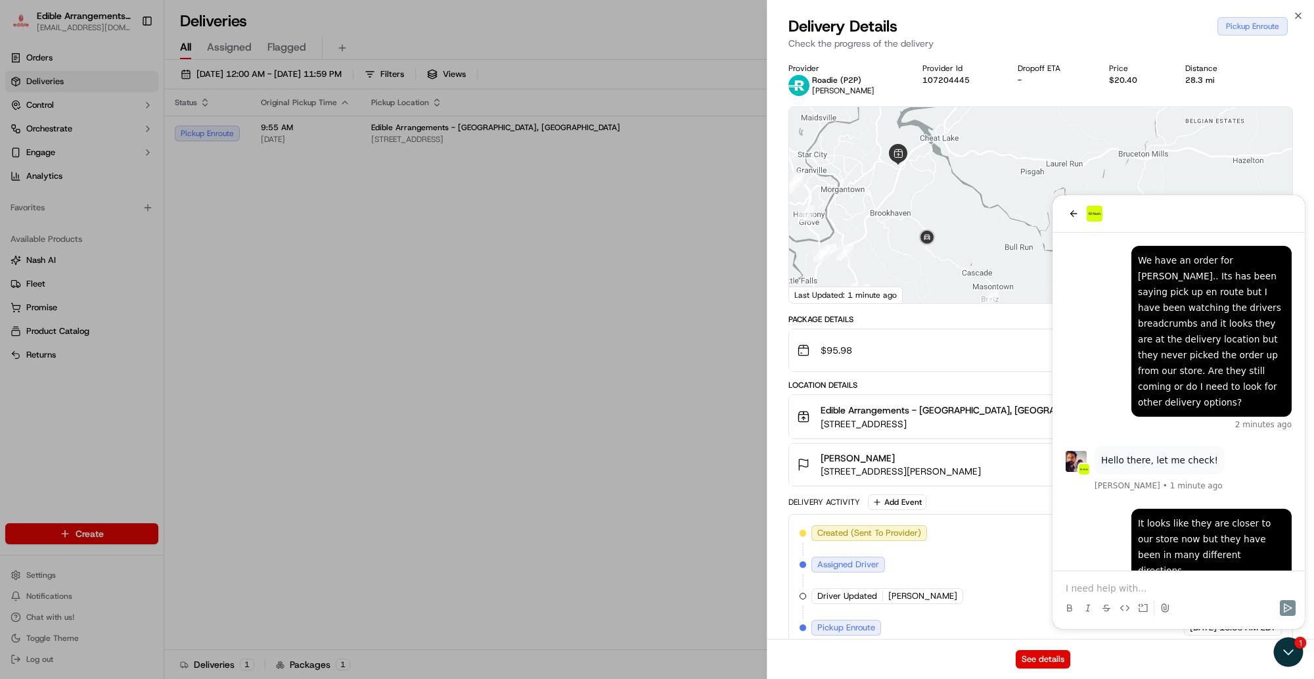
drag, startPoint x: 976, startPoint y: 232, endPoint x: 923, endPoint y: 189, distance: 67.7
click at [974, 229] on div at bounding box center [1040, 205] width 503 height 196
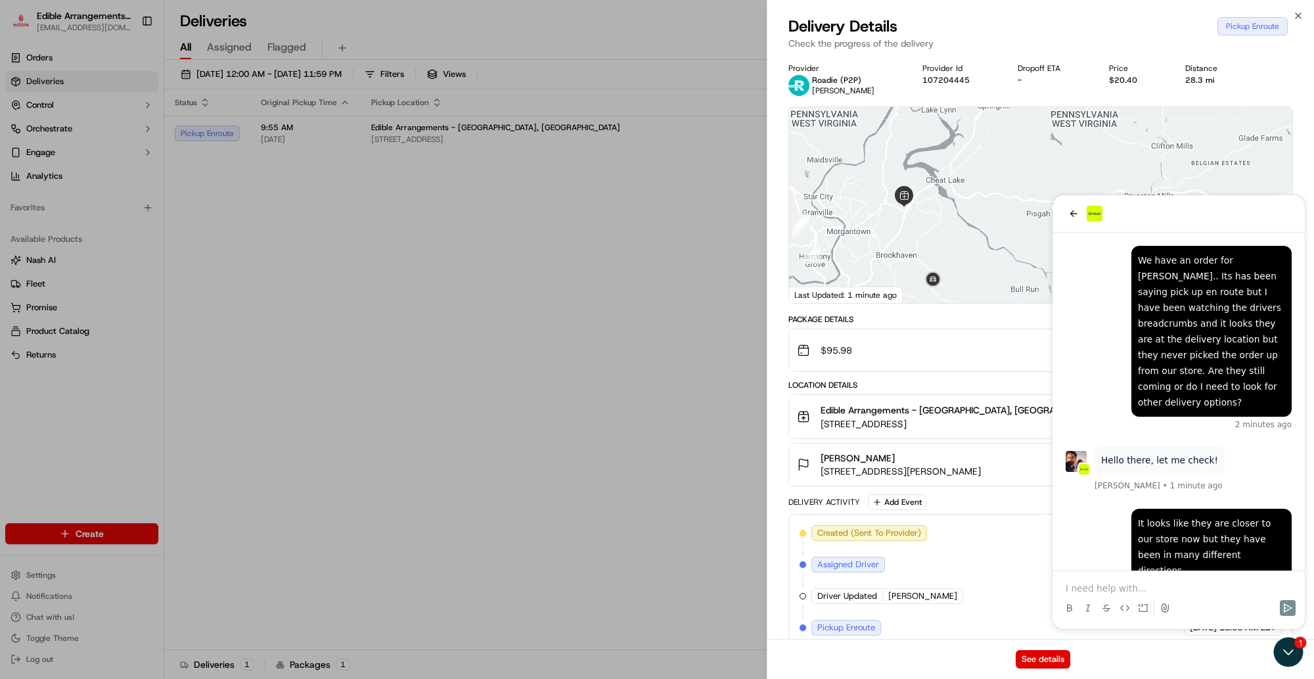
drag, startPoint x: 970, startPoint y: 184, endPoint x: 979, endPoint y: 238, distance: 54.7
click at [979, 238] on div at bounding box center [1040, 205] width 503 height 196
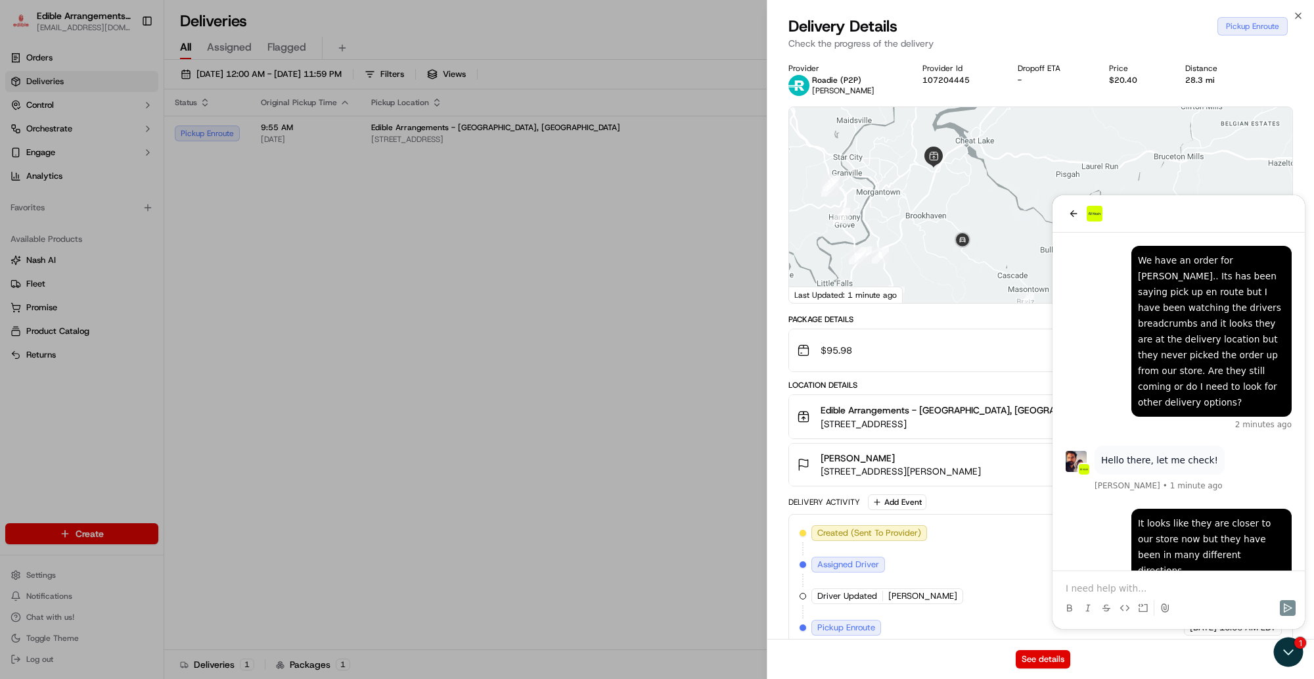
drag, startPoint x: 964, startPoint y: 231, endPoint x: 989, endPoint y: 179, distance: 57.3
click at [993, 179] on div at bounding box center [1040, 205] width 503 height 196
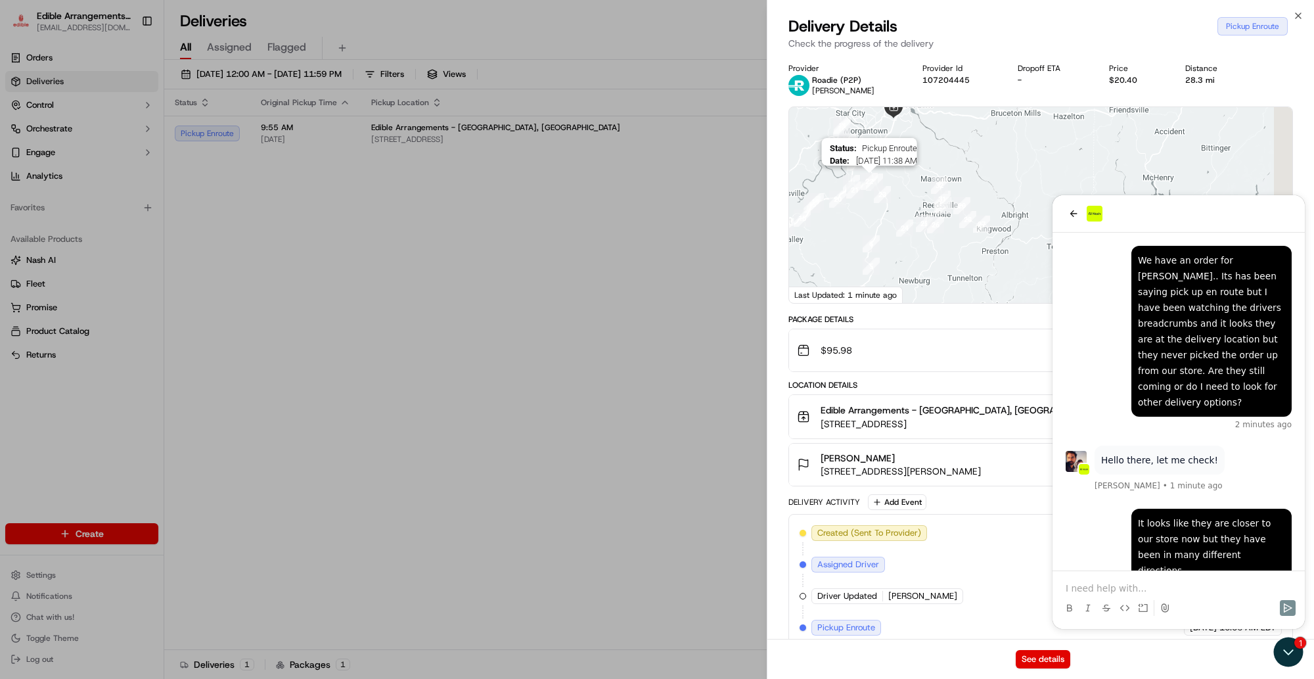
drag, startPoint x: 945, startPoint y: 228, endPoint x: 826, endPoint y: 197, distance: 122.9
click at [974, 154] on div at bounding box center [1225, 154] width 503 height 0
drag, startPoint x: 951, startPoint y: 212, endPoint x: 1032, endPoint y: 208, distance: 80.9
click at [1032, 208] on div at bounding box center [1040, 205] width 503 height 196
